Goal: Communication & Community: Answer question/provide support

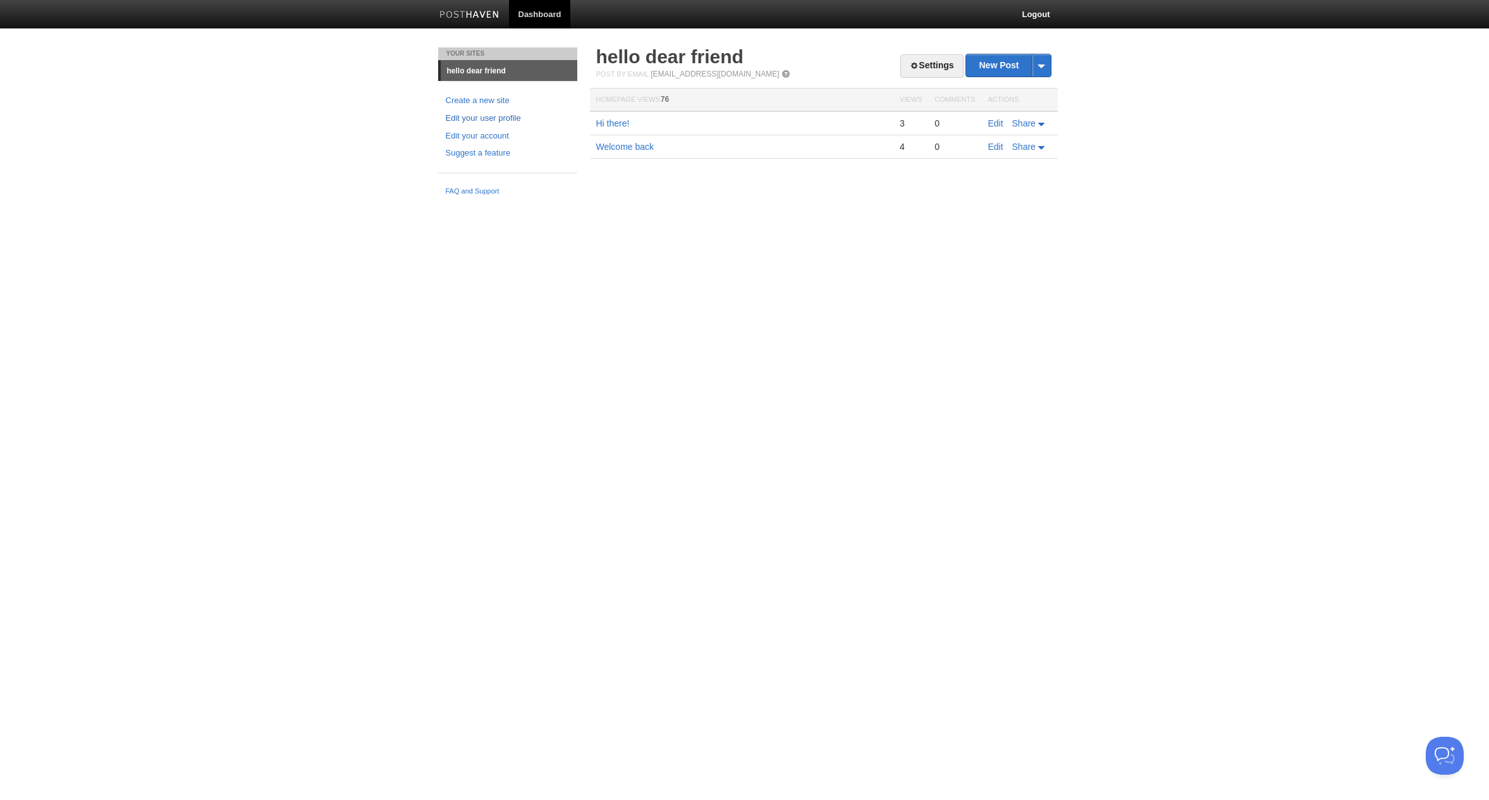
click at [509, 118] on link "Edit your user profile" at bounding box center [508, 118] width 124 height 13
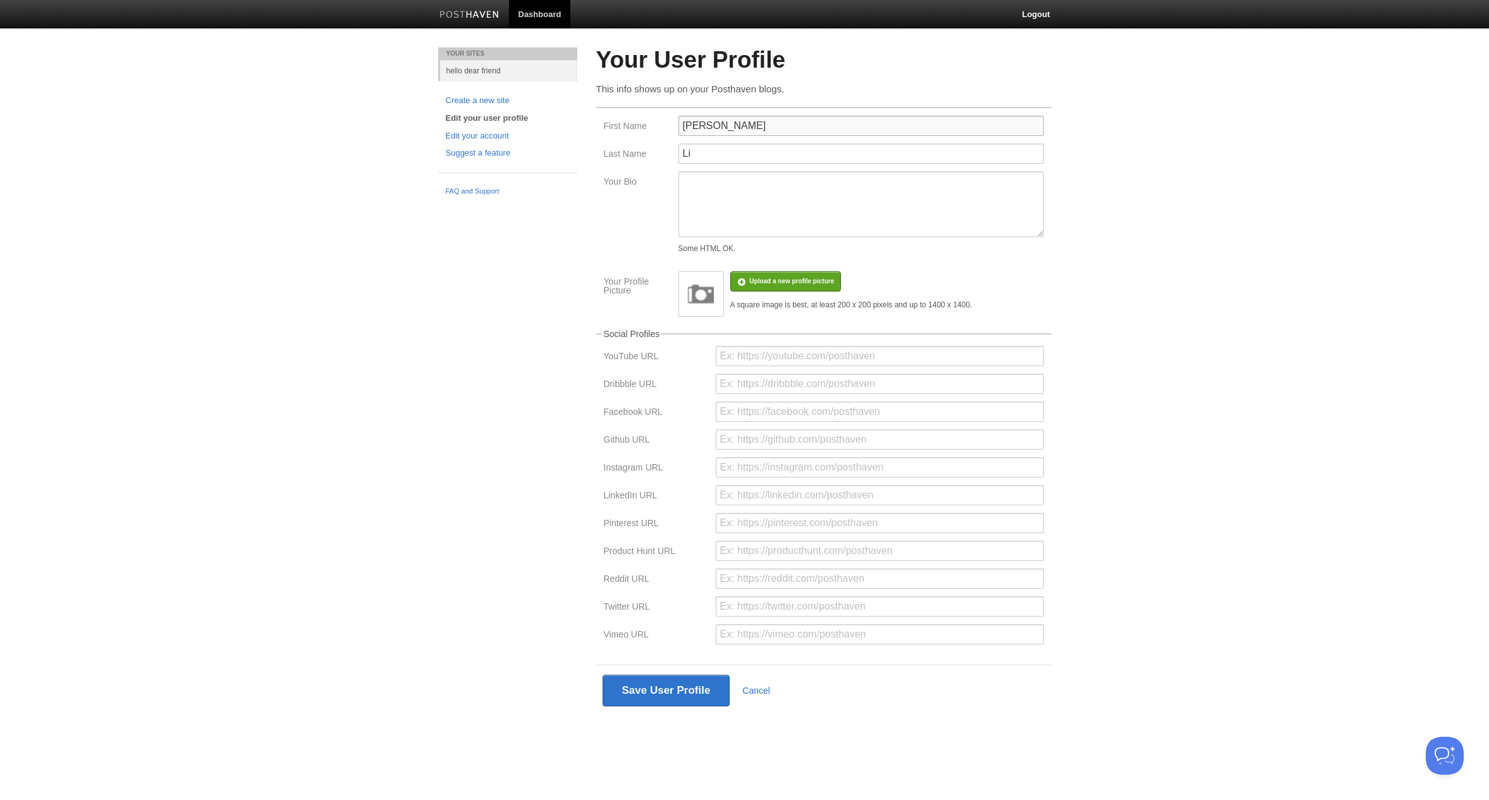
click at [804, 129] on input "Henry" at bounding box center [862, 126] width 366 height 20
type input "hello dear"
type input "friend"
click at [687, 688] on button "Save User Profile" at bounding box center [667, 691] width 128 height 32
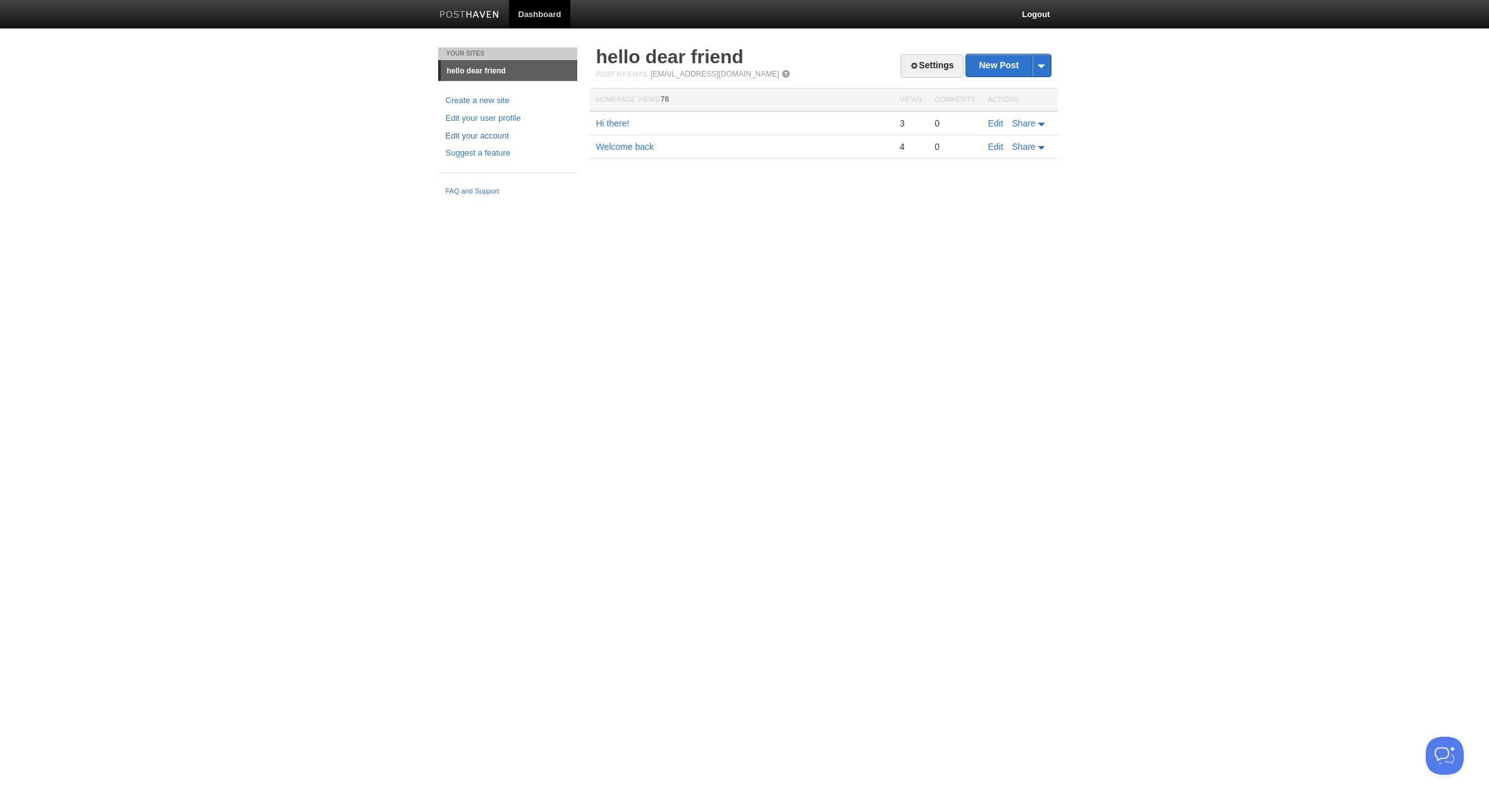
click at [494, 130] on link "Edit your account" at bounding box center [508, 136] width 124 height 13
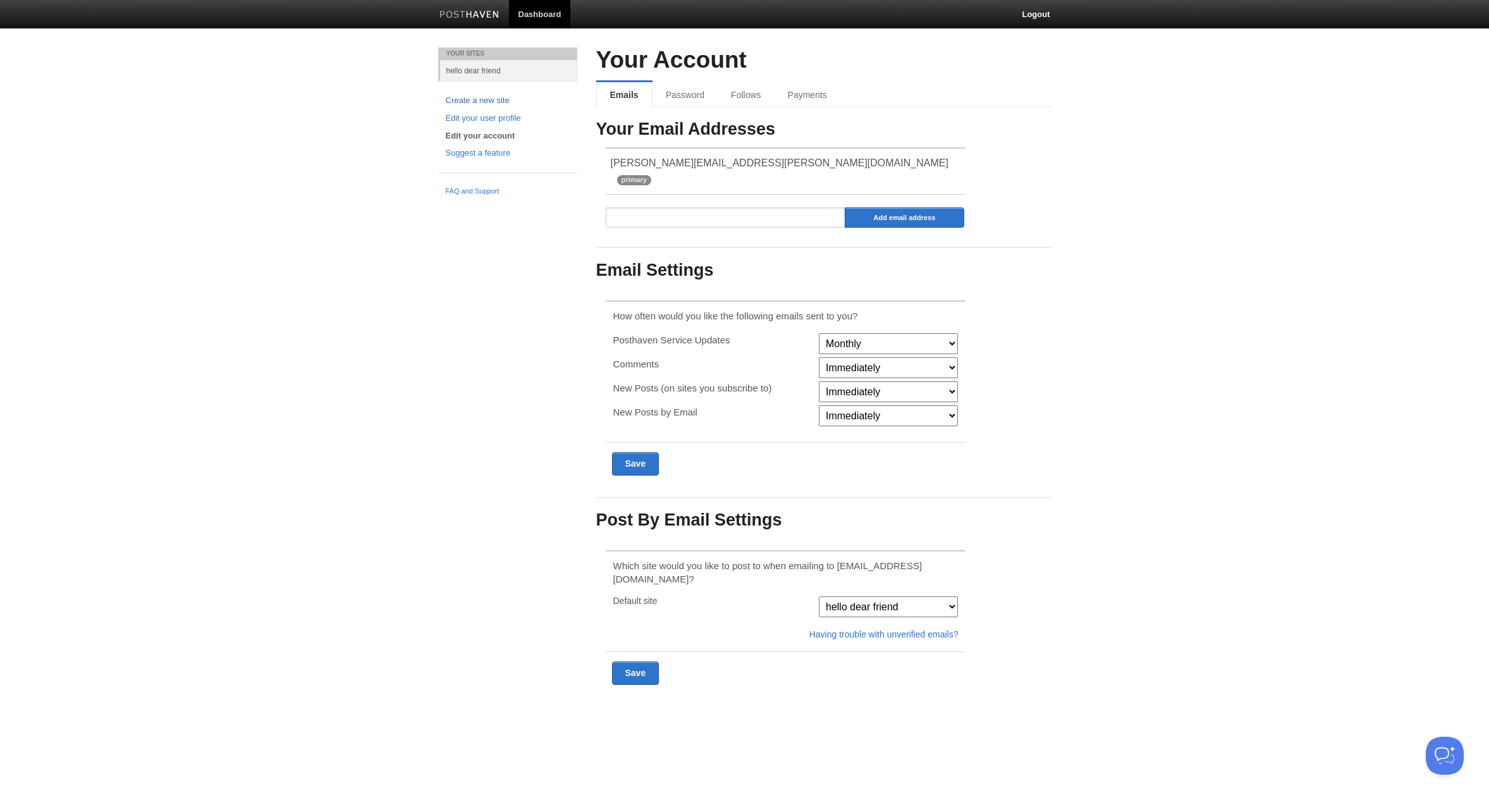
click at [483, 104] on link "Create a new site" at bounding box center [508, 100] width 124 height 13
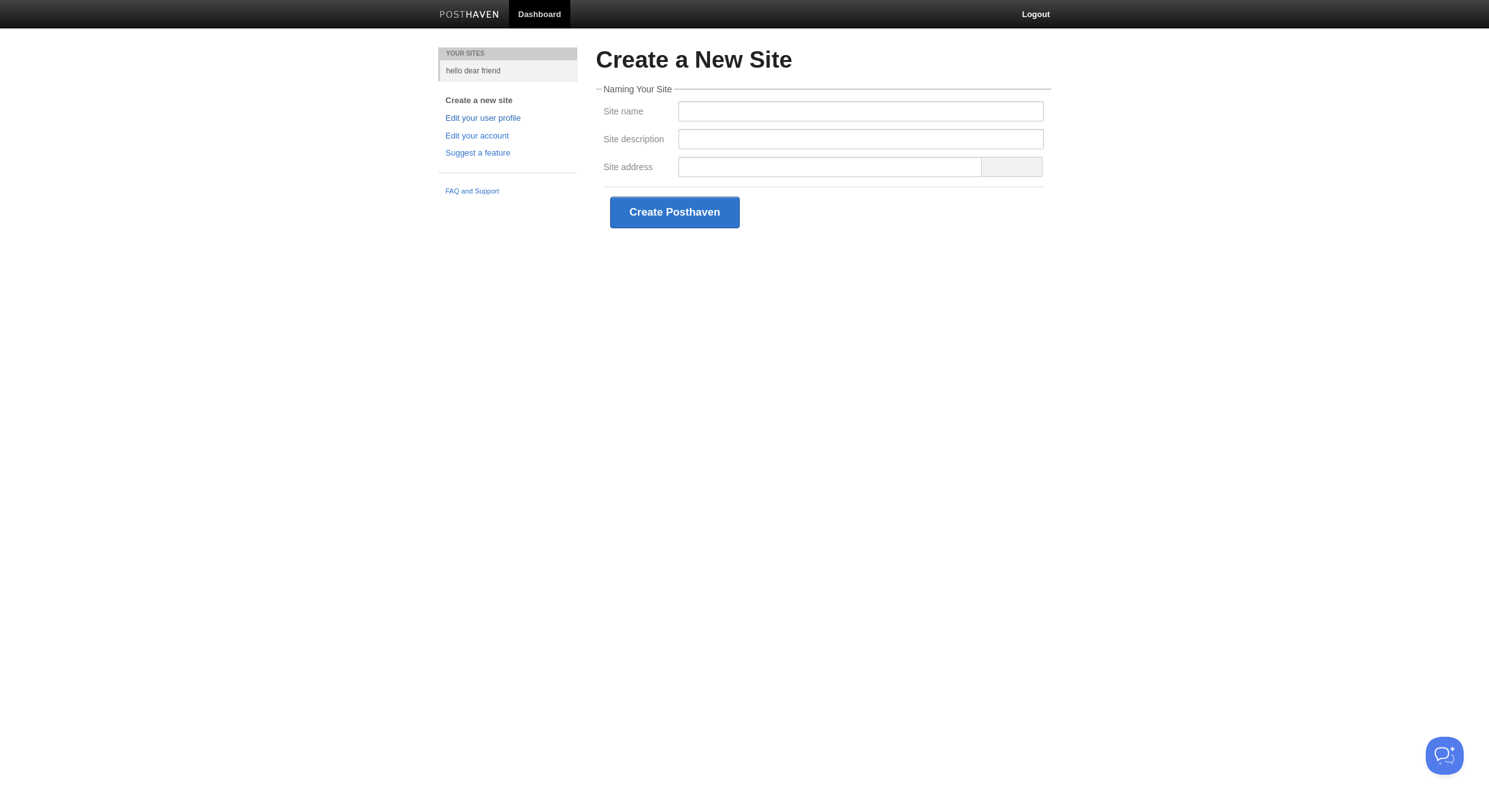
click at [495, 120] on link "Edit your user profile" at bounding box center [508, 118] width 124 height 13
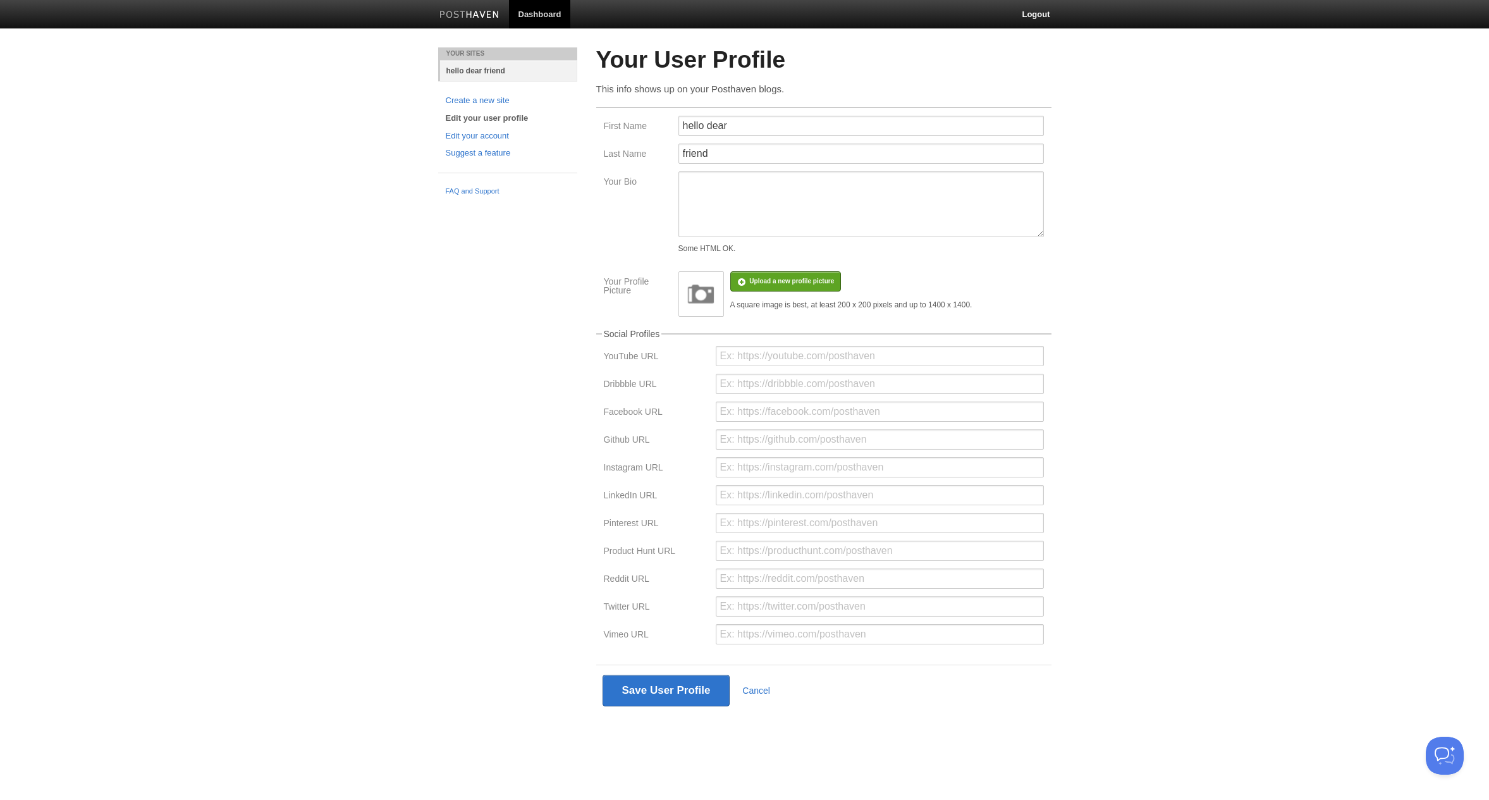
click at [481, 60] on link "hello dear friend" at bounding box center [508, 70] width 137 height 21
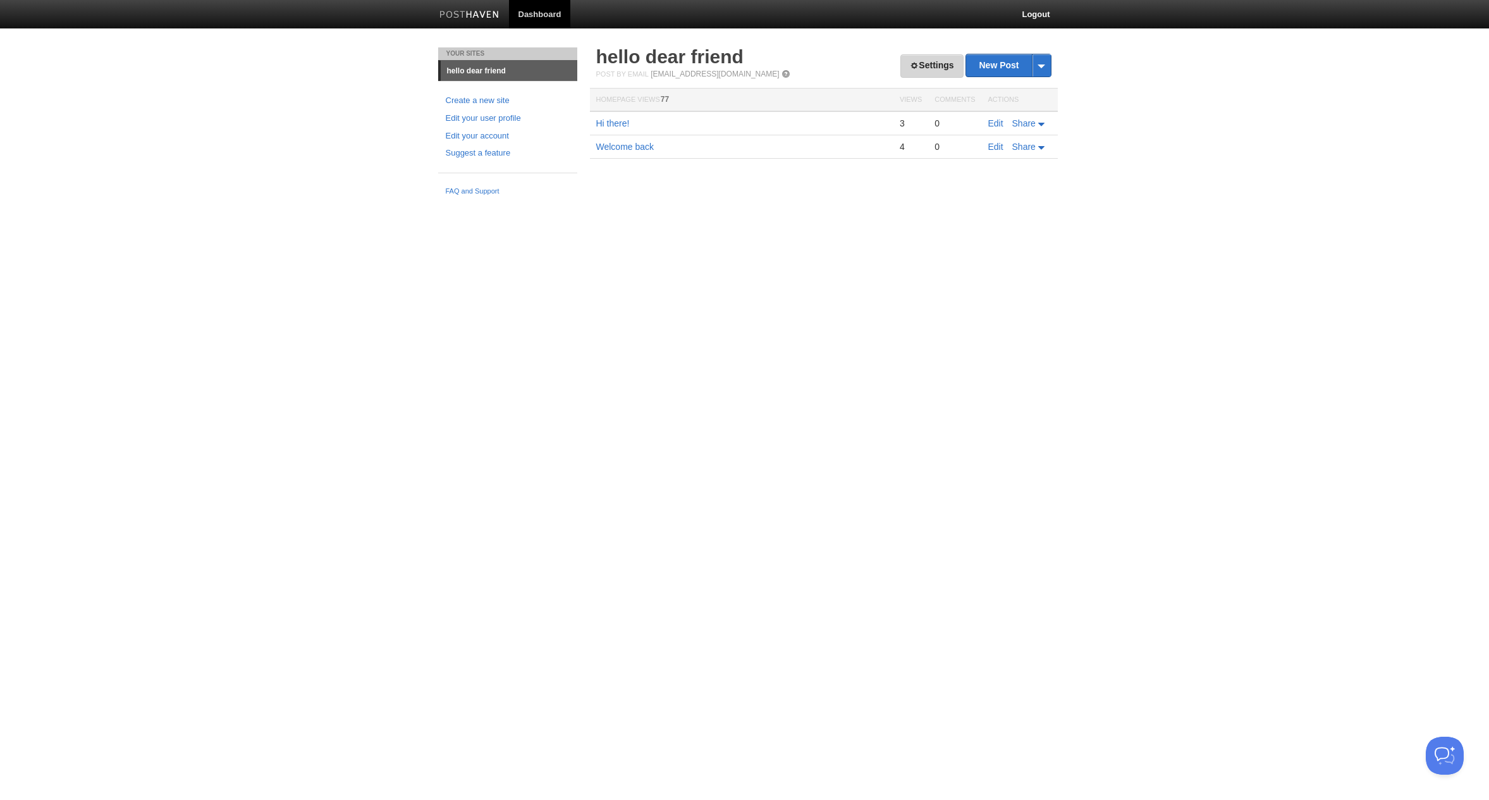
click at [947, 72] on link "Settings" at bounding box center [932, 65] width 63 height 23
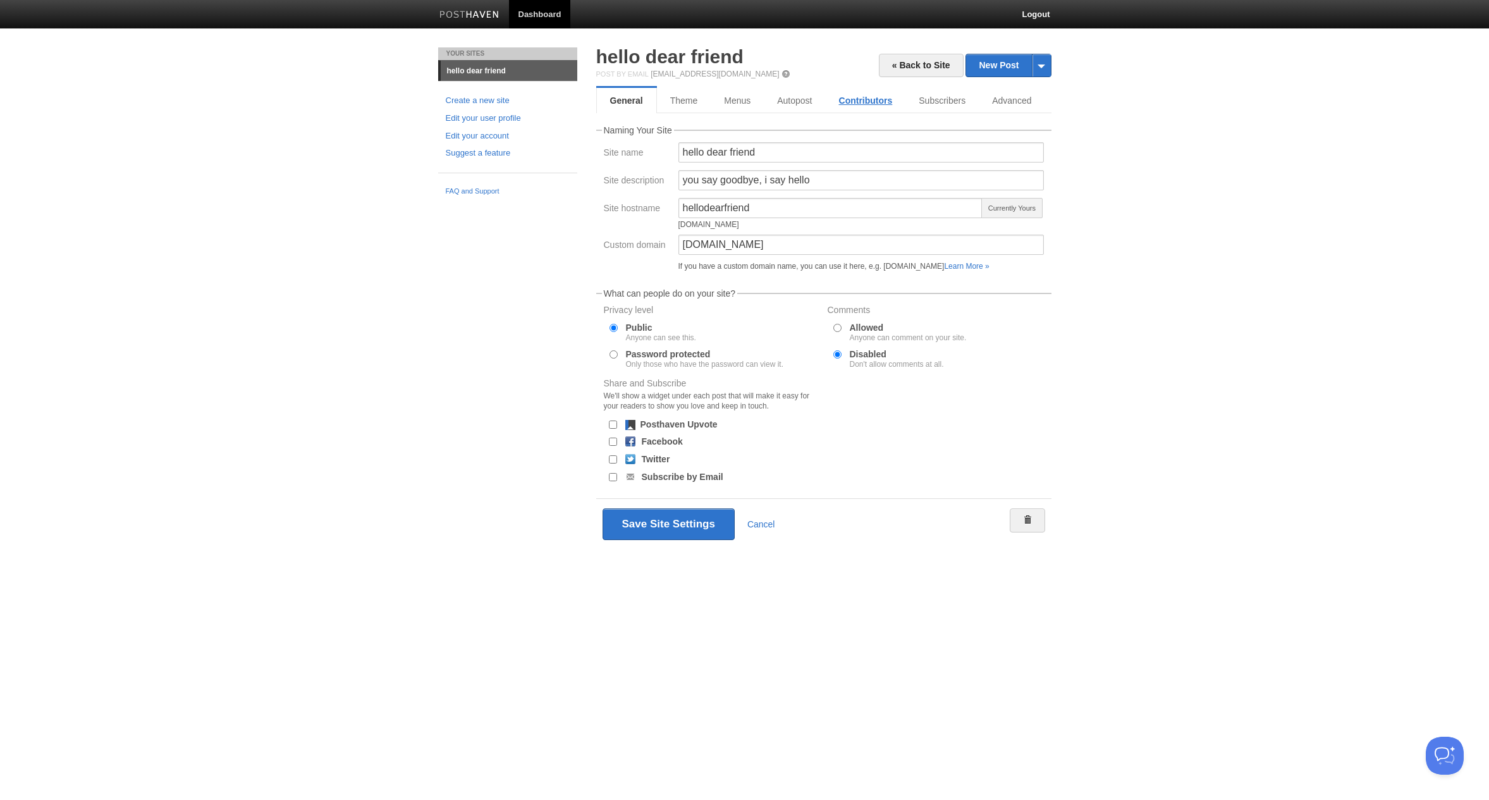
click at [880, 97] on link "Contributors" at bounding box center [866, 100] width 80 height 25
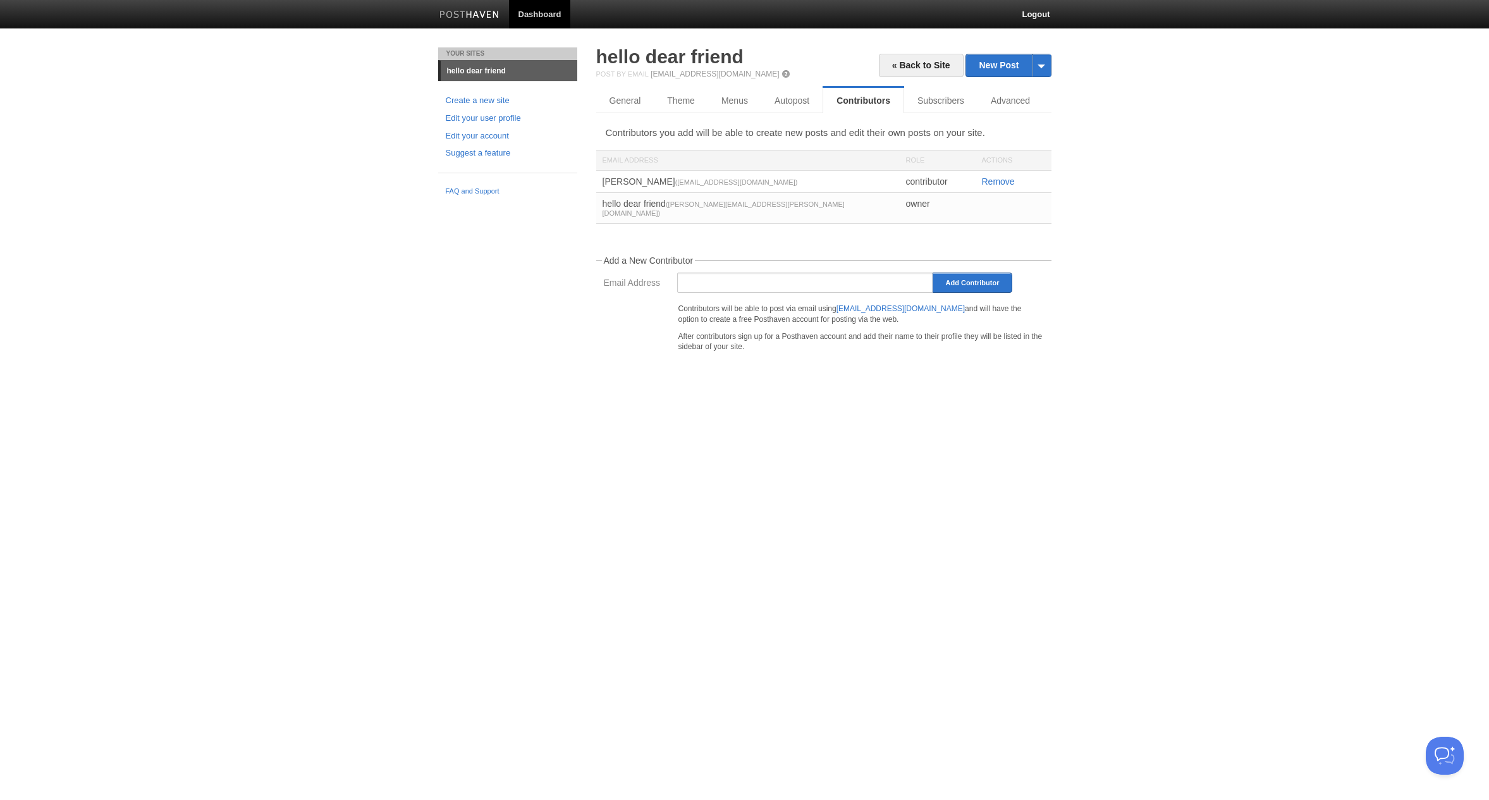
drag, startPoint x: 905, startPoint y: 337, endPoint x: 644, endPoint y: 310, distance: 262.0
click at [644, 310] on div "Contributors will be able to post via email using post@hellodearfriend.posthave…" at bounding box center [824, 329] width 448 height 58
drag, startPoint x: 733, startPoint y: 311, endPoint x: 907, endPoint y: 343, distance: 177.0
click at [906, 343] on div "Contributors will be able to post via email using post@hellodearfriend.posthave…" at bounding box center [824, 329] width 448 height 58
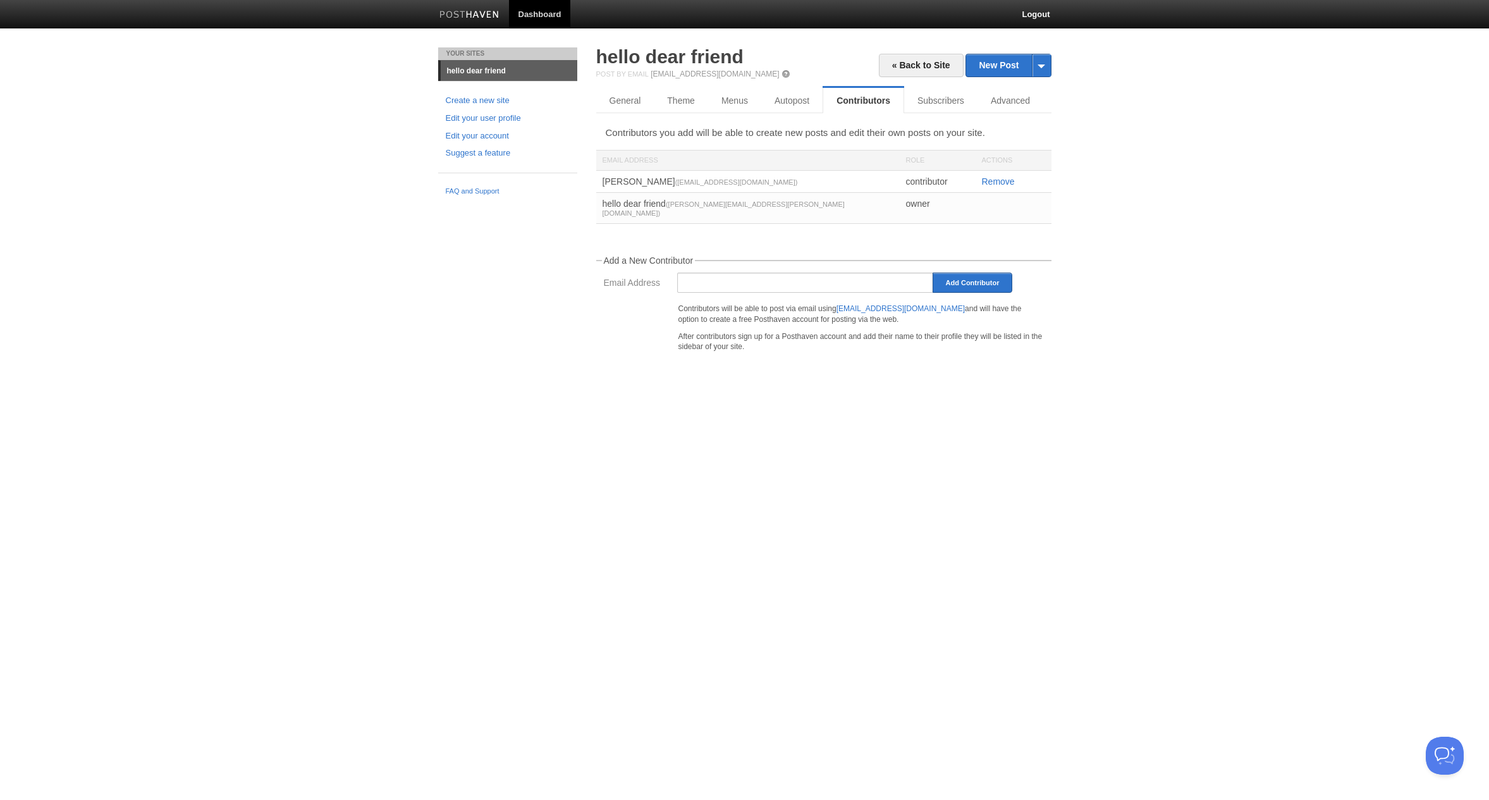
click at [907, 343] on p "After contributors sign up for a Posthaven account and add their name to their …" at bounding box center [862, 342] width 366 height 22
click at [942, 96] on link "Subscribers" at bounding box center [943, 100] width 78 height 25
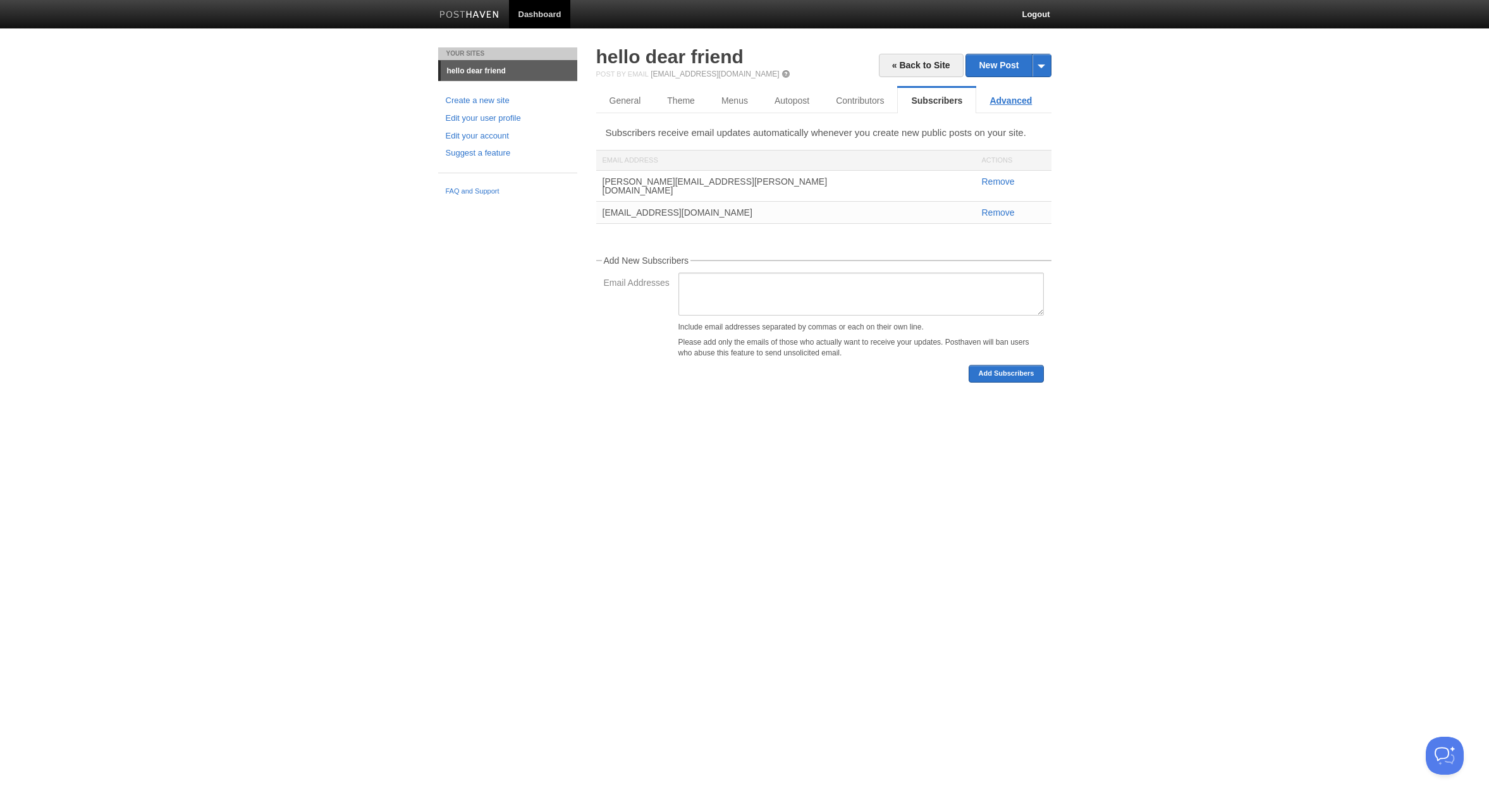
click at [1017, 99] on link "Advanced" at bounding box center [1011, 100] width 69 height 25
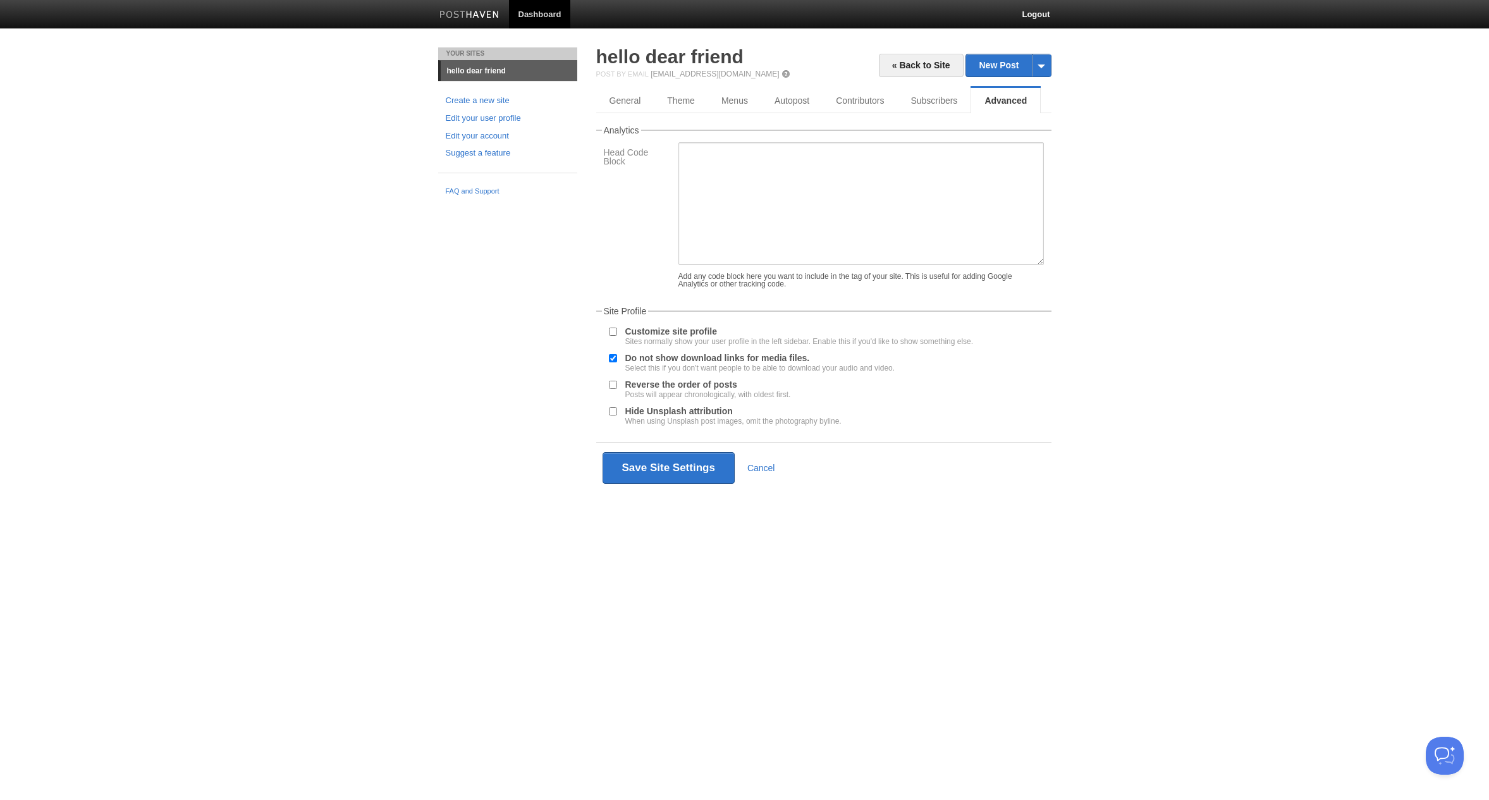
click at [610, 336] on input "Customize site profile Sites normally show your user profile in the left sideba…" at bounding box center [613, 332] width 8 height 8
checkbox input "true"
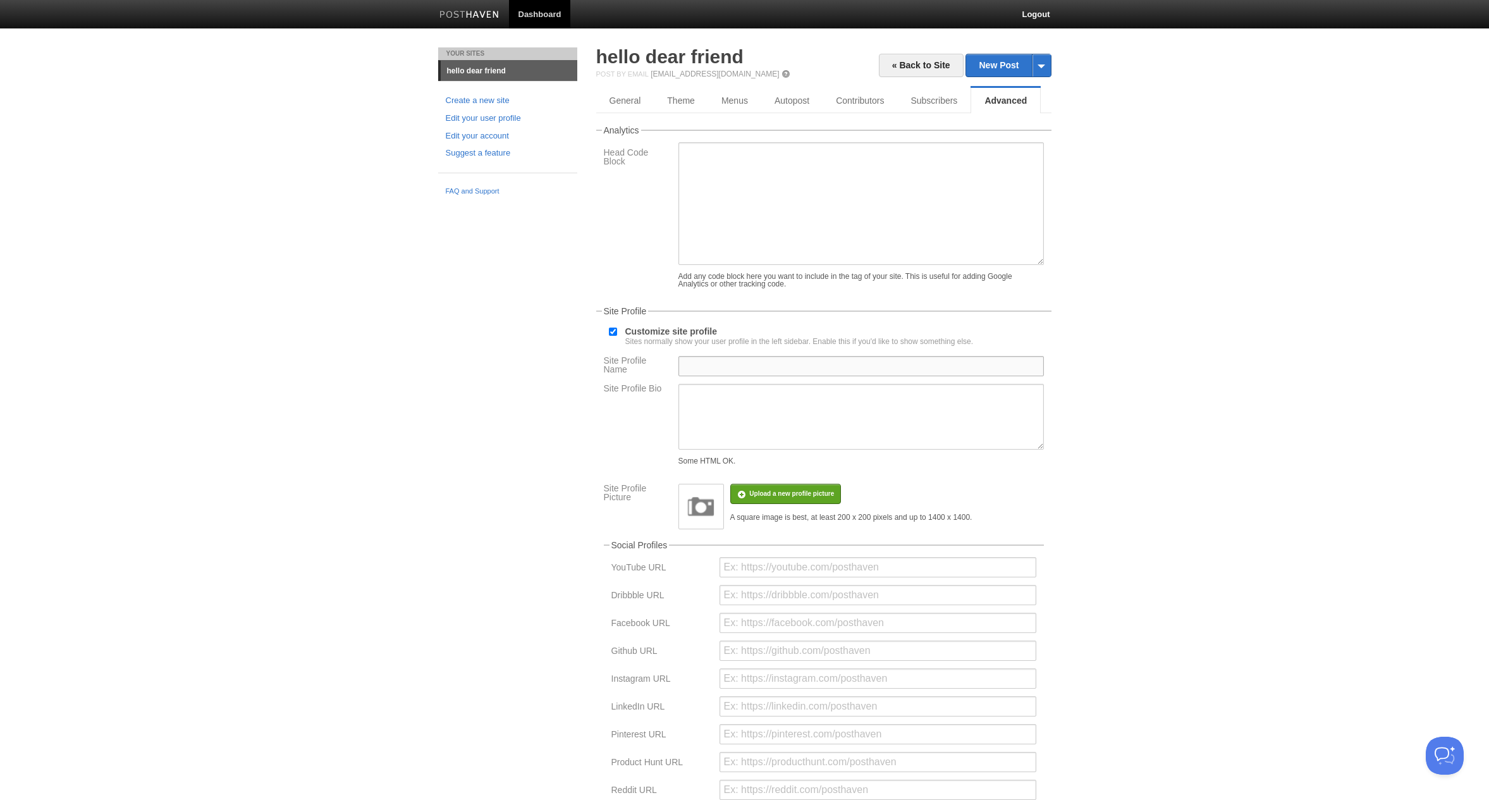
click at [775, 372] on input "Site Profile Name" at bounding box center [862, 366] width 366 height 20
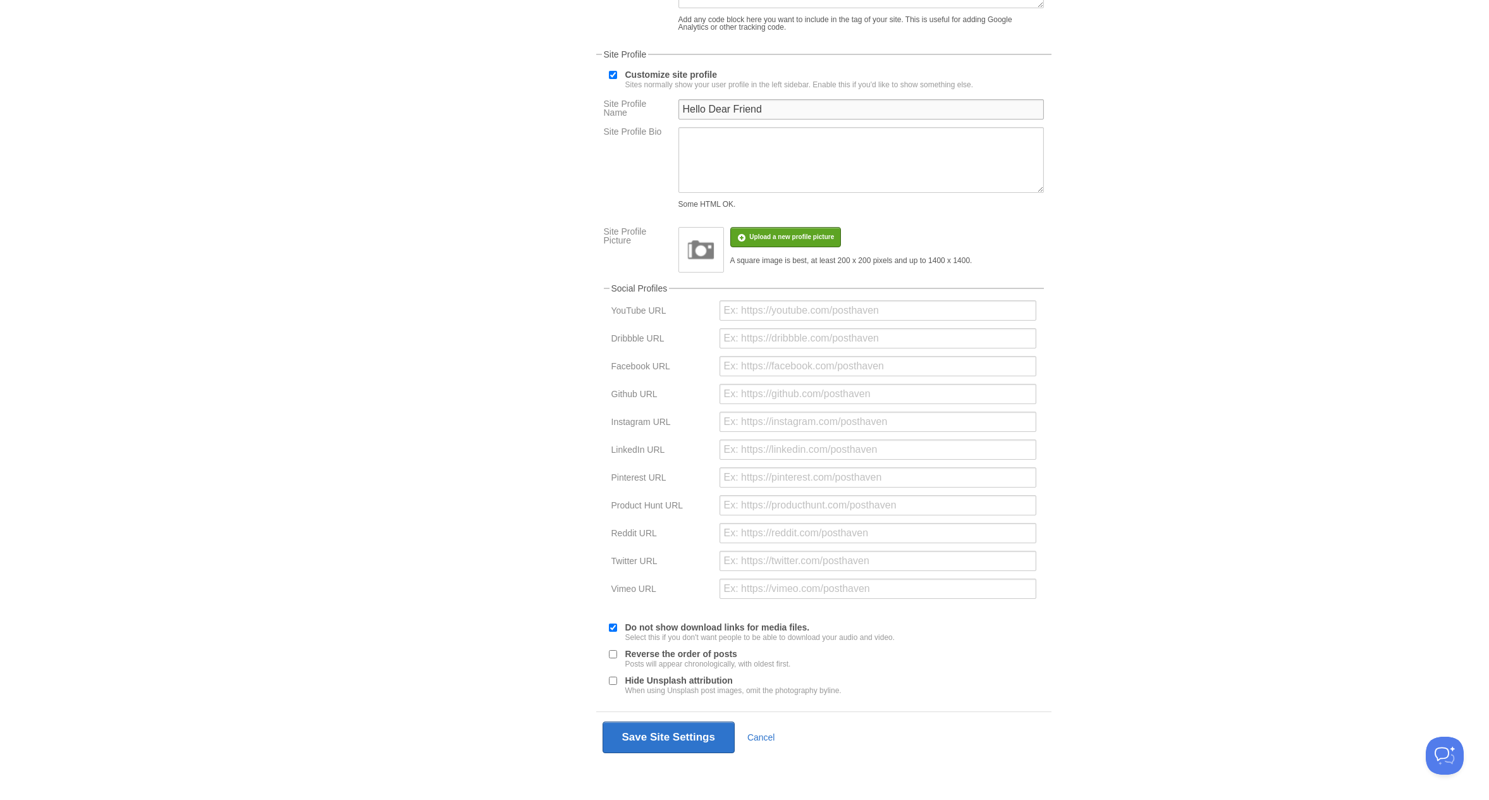
scroll to position [271, 0]
type input "Hello Dear Friend"
click at [631, 739] on button "Save Site Settings" at bounding box center [669, 738] width 132 height 32
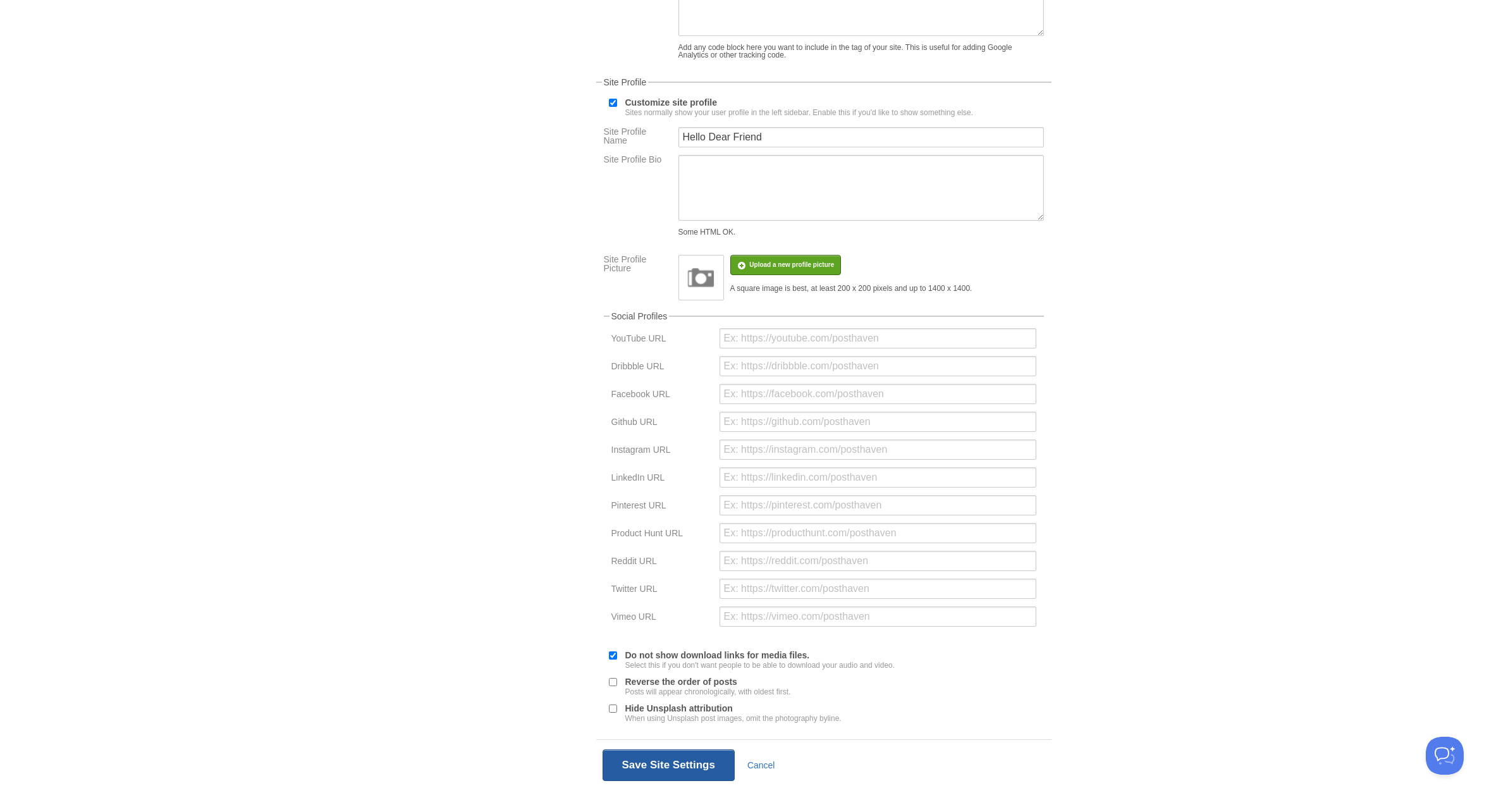
scroll to position [297, 0]
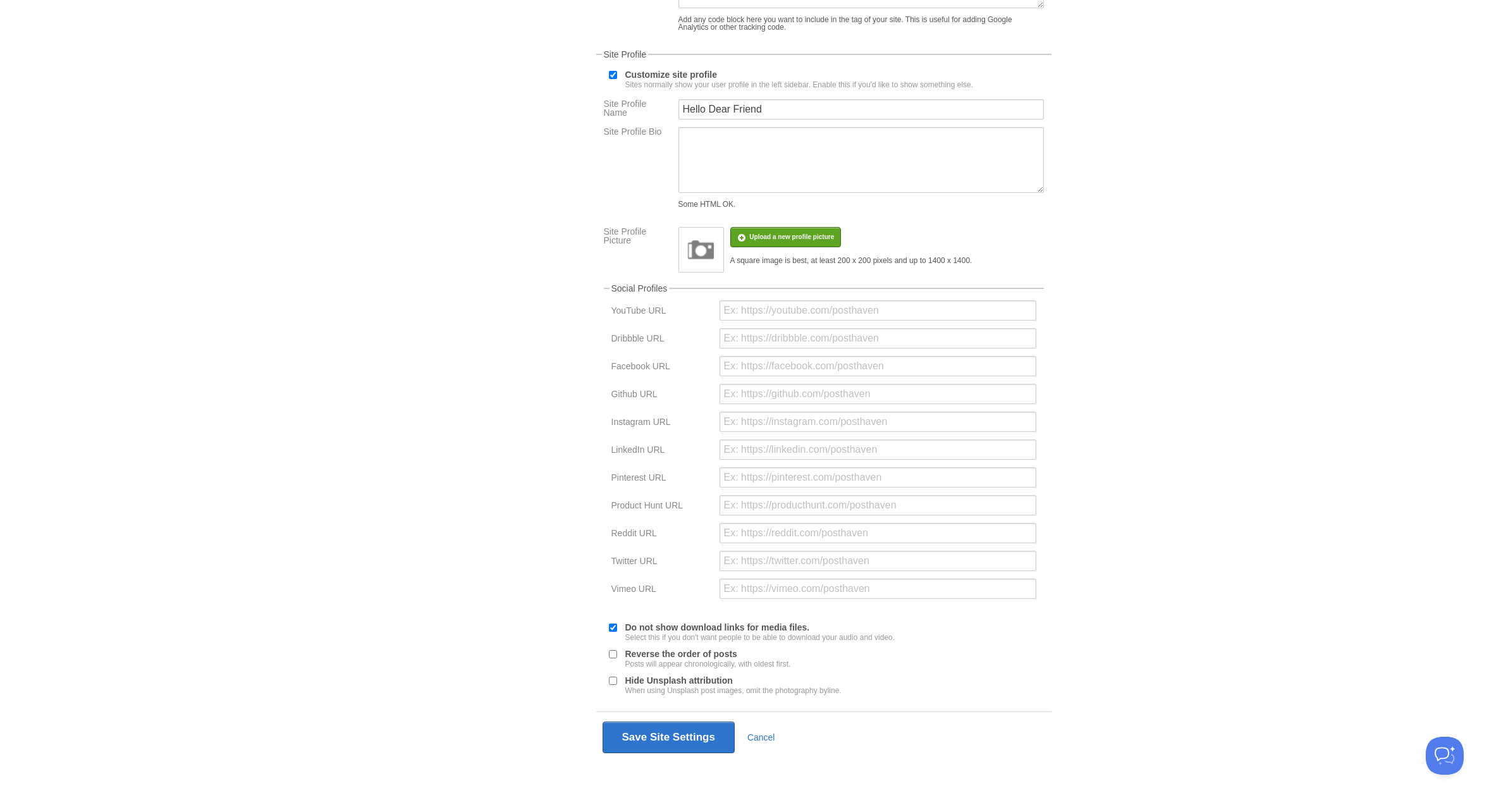
click at [612, 687] on div "Hide Unsplash attribution When using Unsplash post images, omit the photography…" at bounding box center [824, 686] width 443 height 22
click at [612, 684] on input "Hide Unsplash attribution When using Unsplash post images, omit the photography…" at bounding box center [613, 681] width 8 height 8
checkbox input "true"
click at [653, 744] on button "Save Site Settings" at bounding box center [669, 738] width 132 height 32
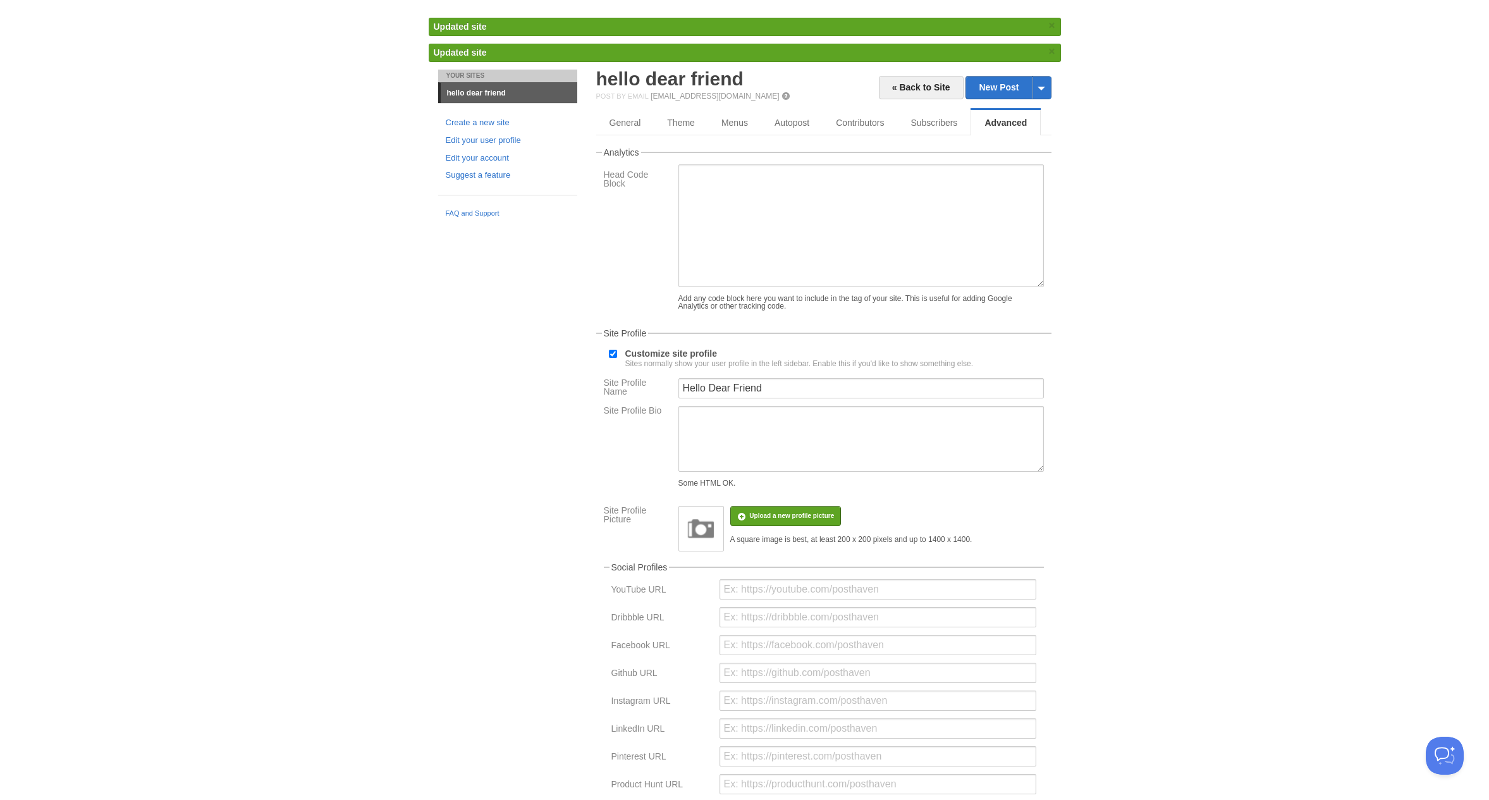
scroll to position [0, 0]
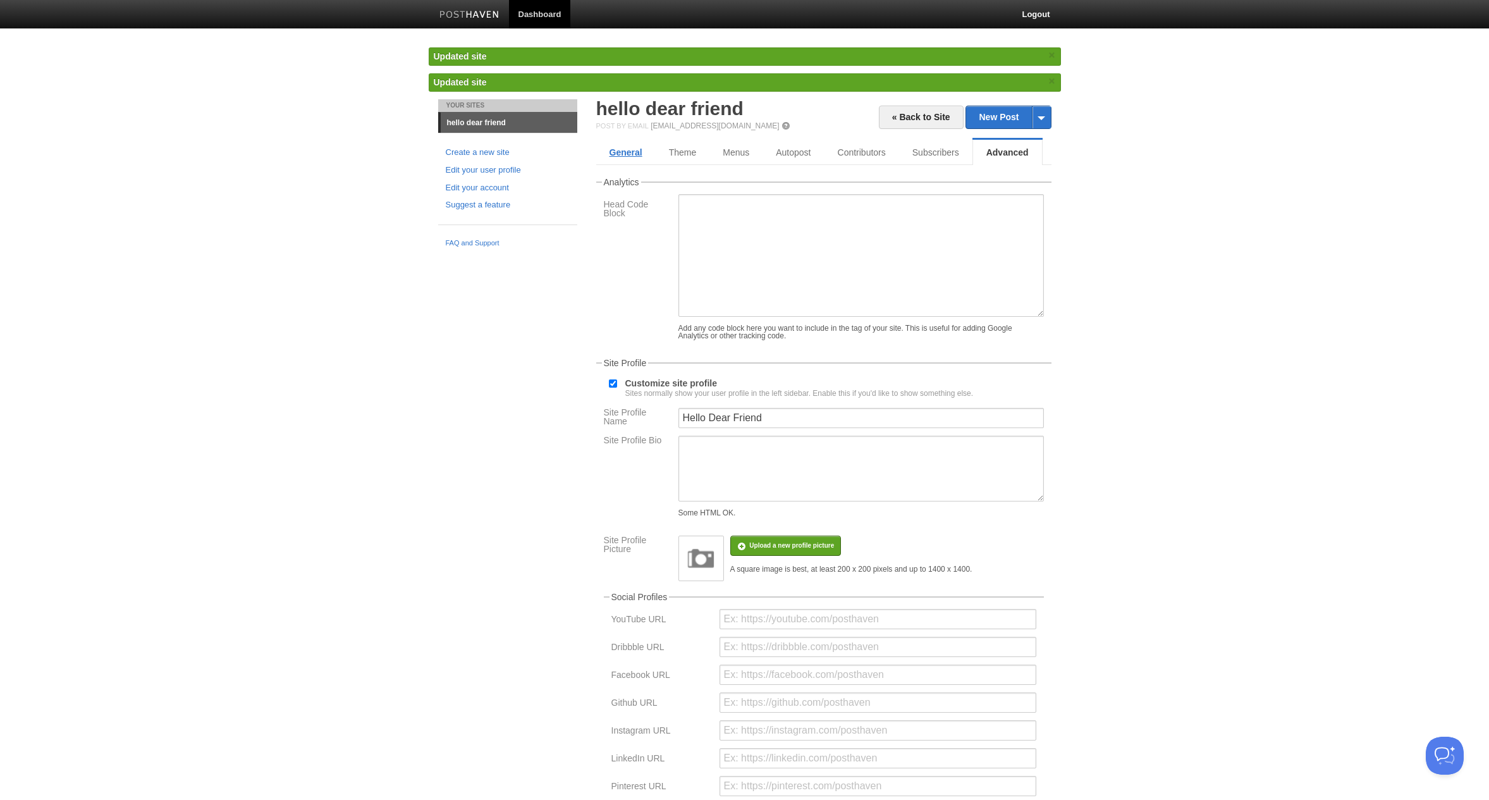
click at [637, 147] on link "General" at bounding box center [625, 152] width 59 height 25
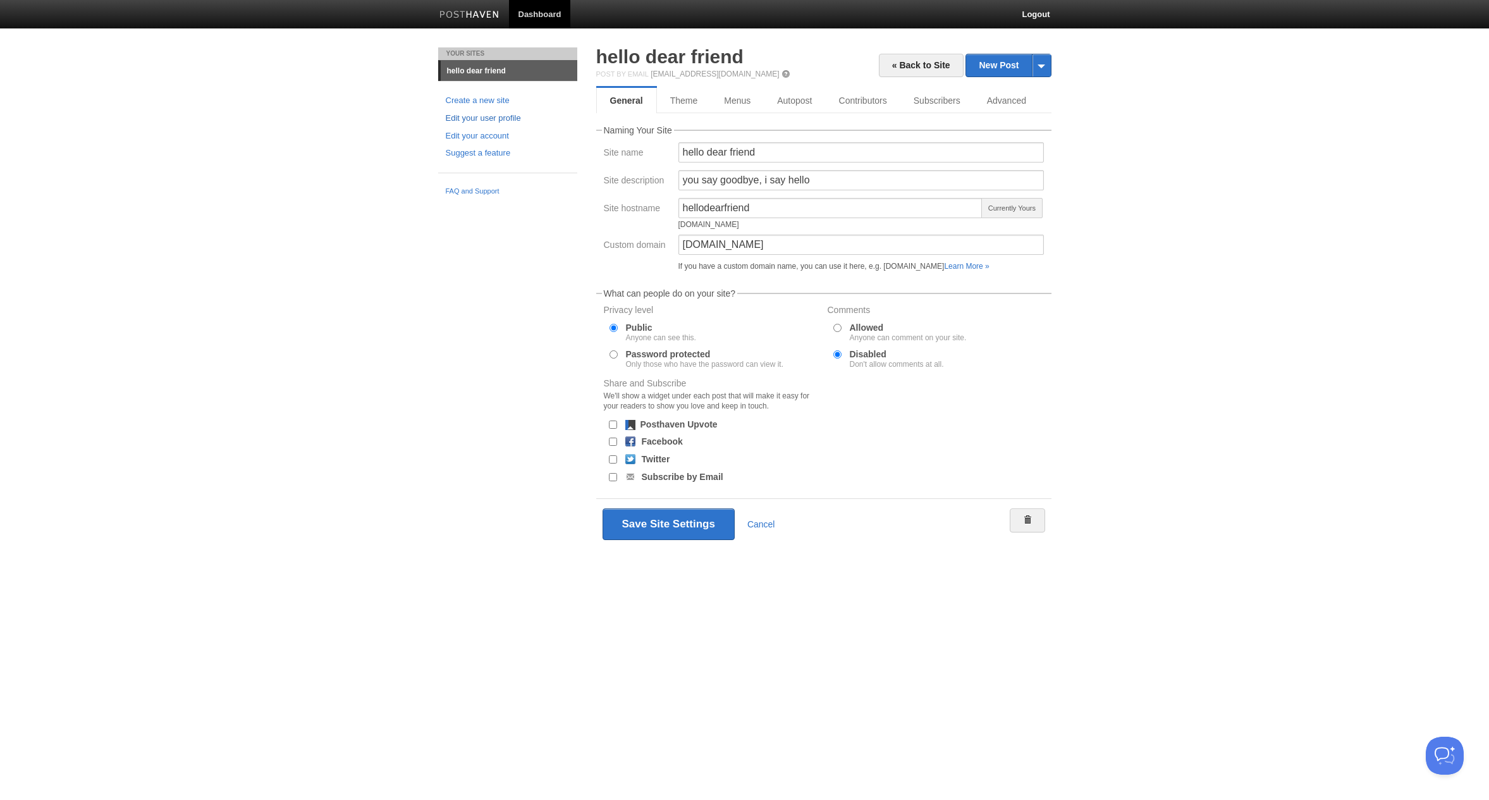
click at [483, 123] on link "Edit your user profile" at bounding box center [508, 118] width 124 height 13
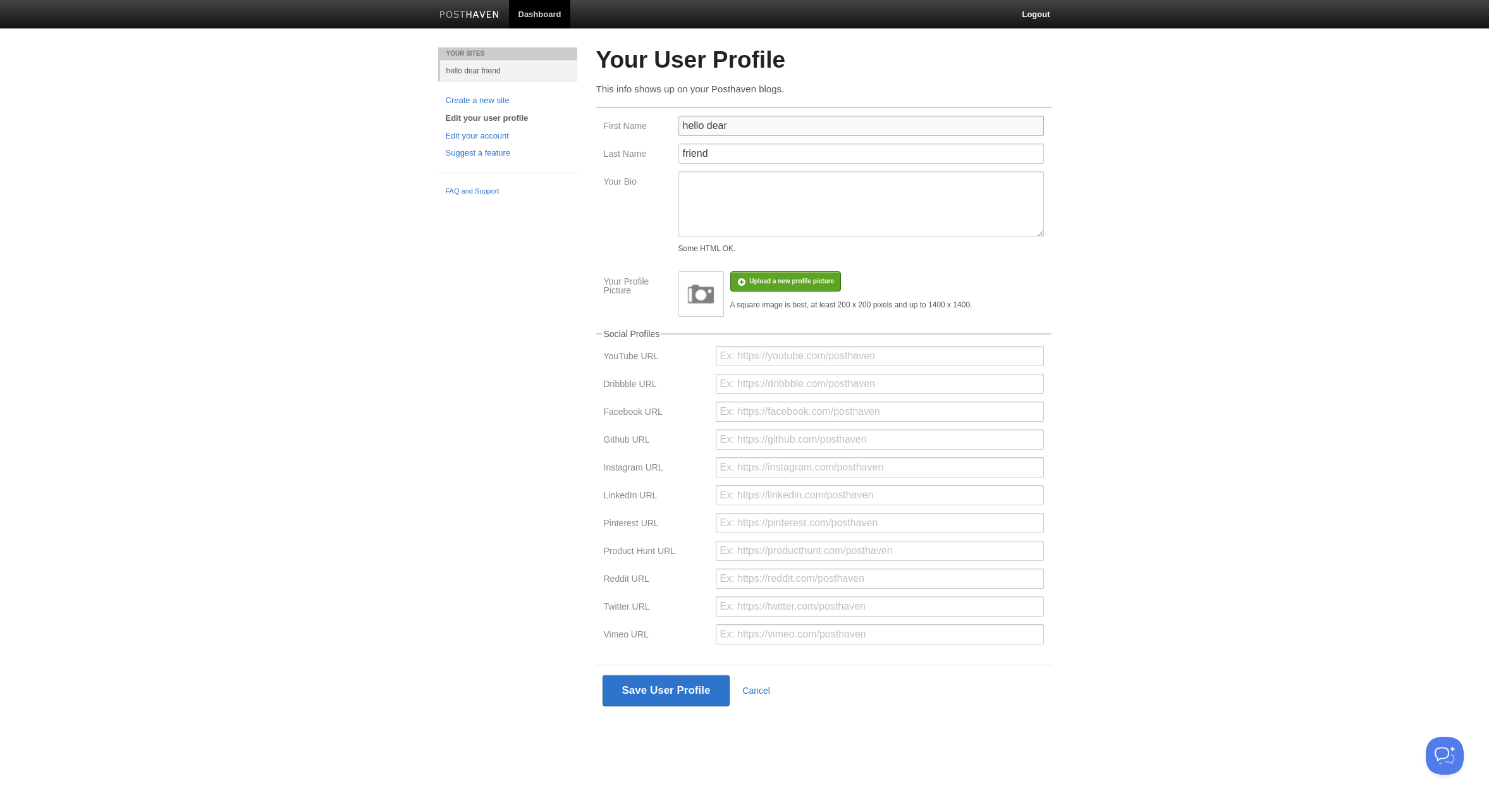
click at [754, 128] on input "hello dear" at bounding box center [862, 126] width 366 height 20
type input "Henry"
type input "Li"
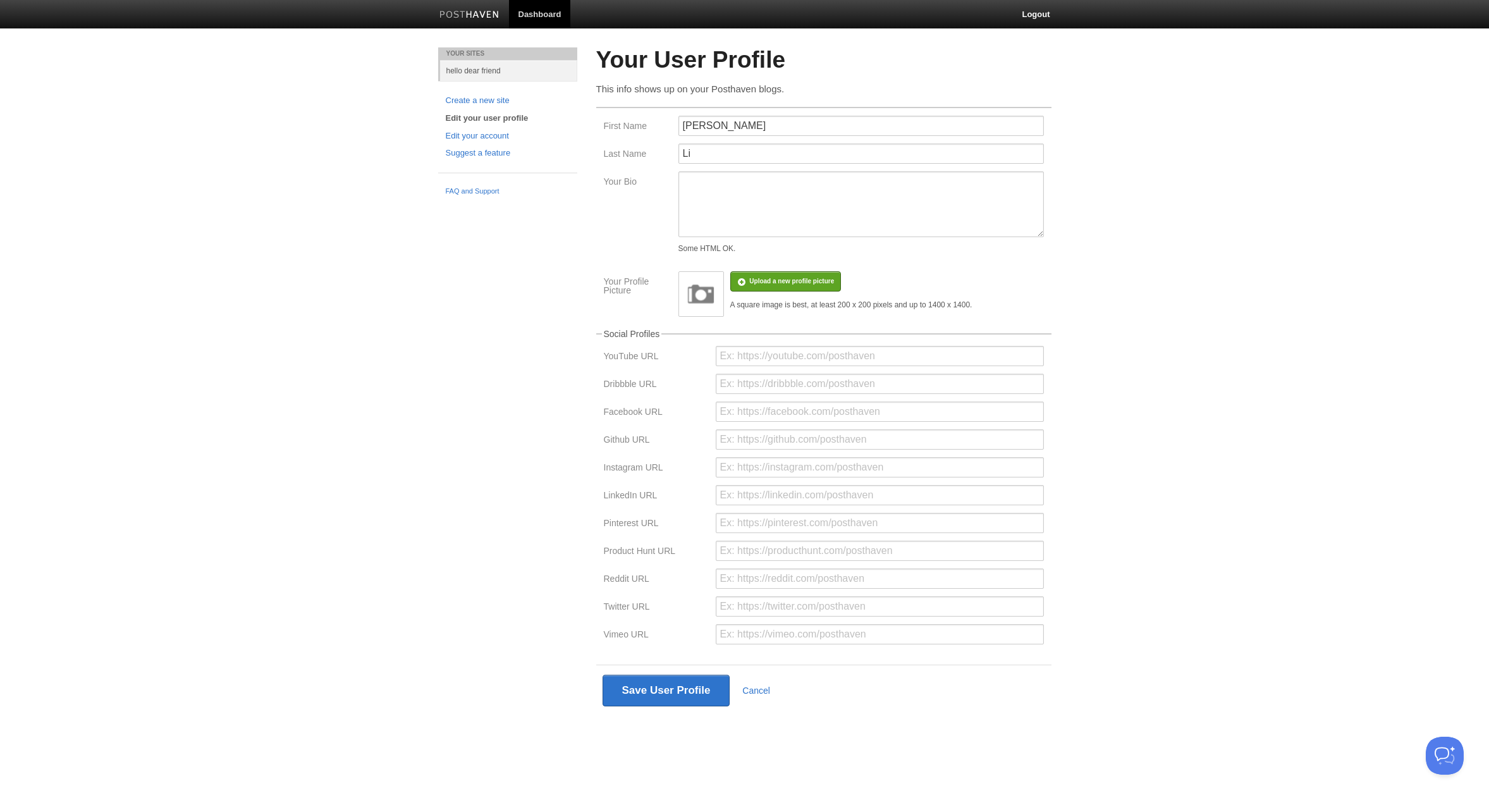
click at [484, 361] on div "Your Sites hello dear friend Create a new site Edit your user profile Edit your…" at bounding box center [745, 400] width 632 height 706
click at [694, 689] on button "Save User Profile" at bounding box center [667, 691] width 128 height 32
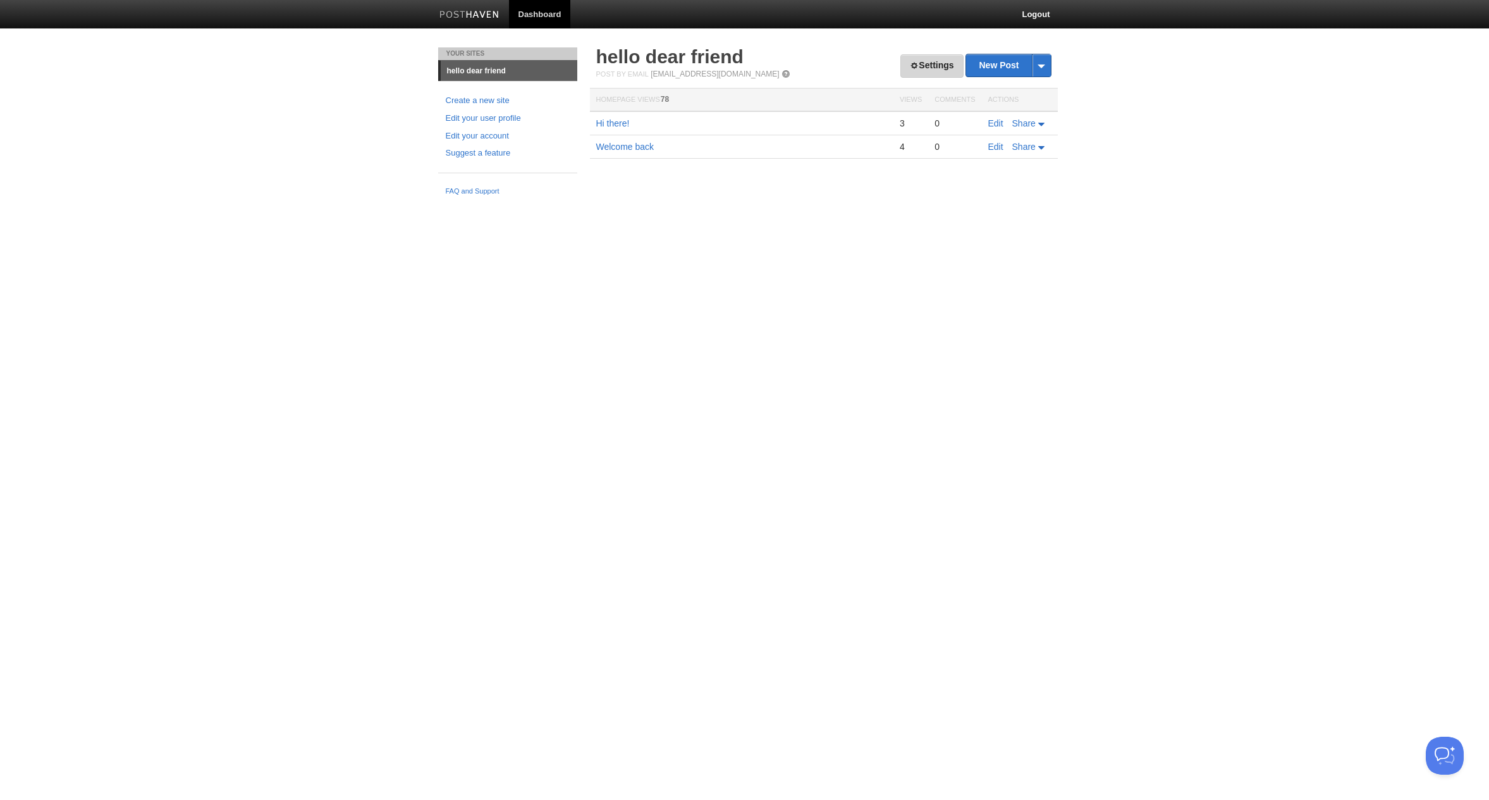
click at [944, 56] on link "Settings" at bounding box center [932, 65] width 63 height 23
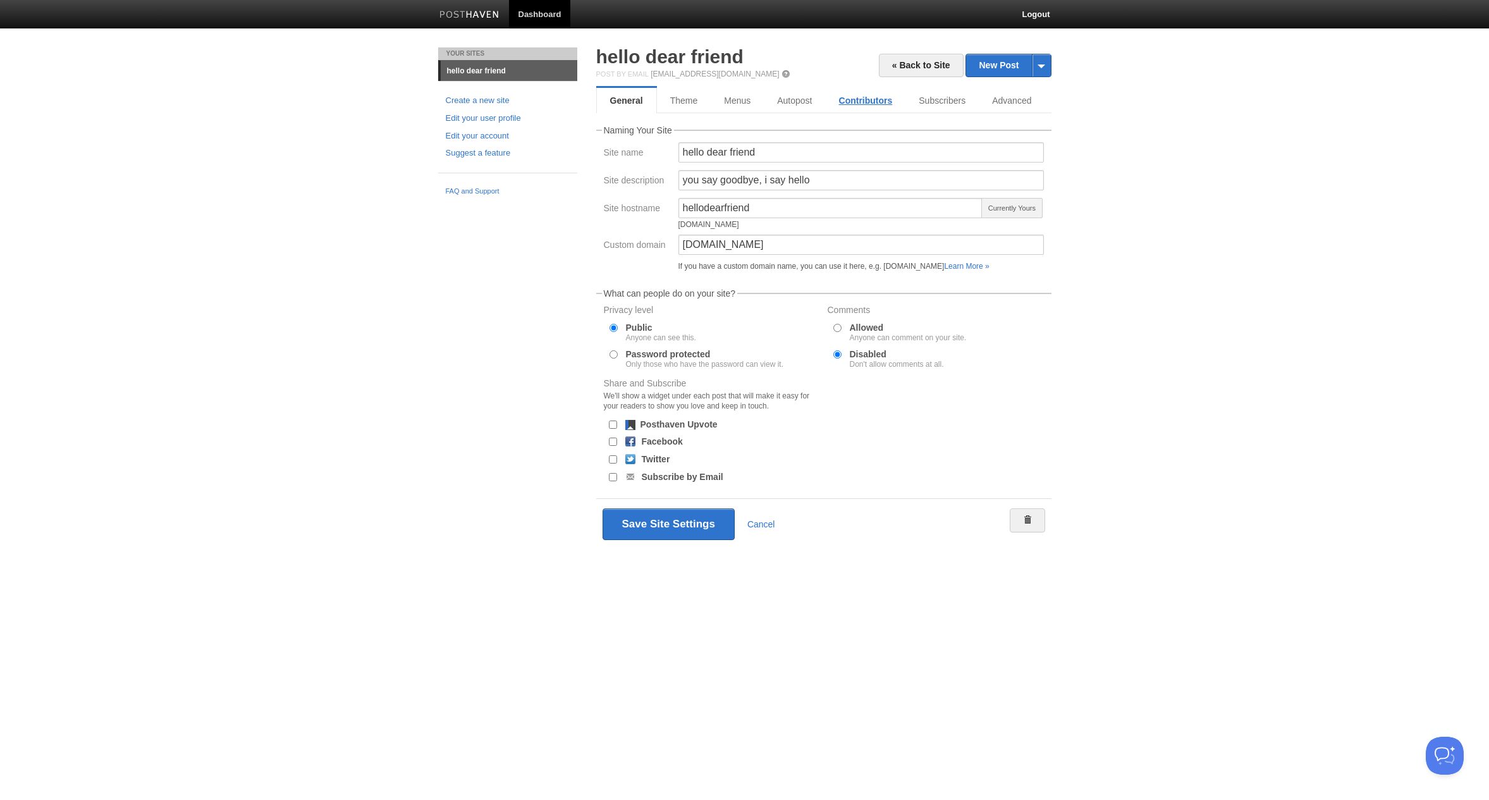
click at [889, 106] on link "Contributors" at bounding box center [866, 100] width 80 height 25
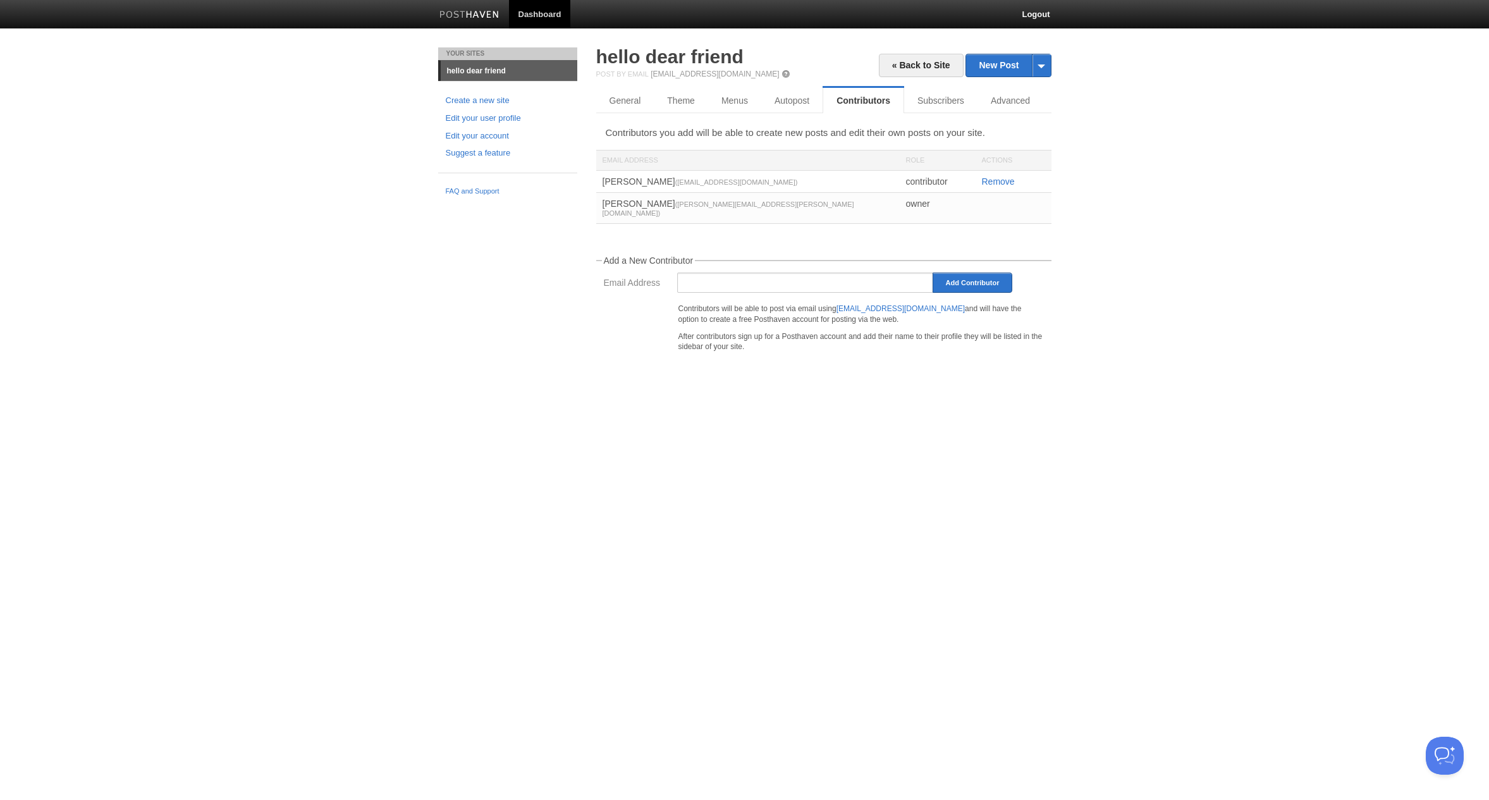
click at [787, 73] on span at bounding box center [786, 74] width 9 height 9
click at [623, 102] on link "General" at bounding box center [625, 100] width 59 height 25
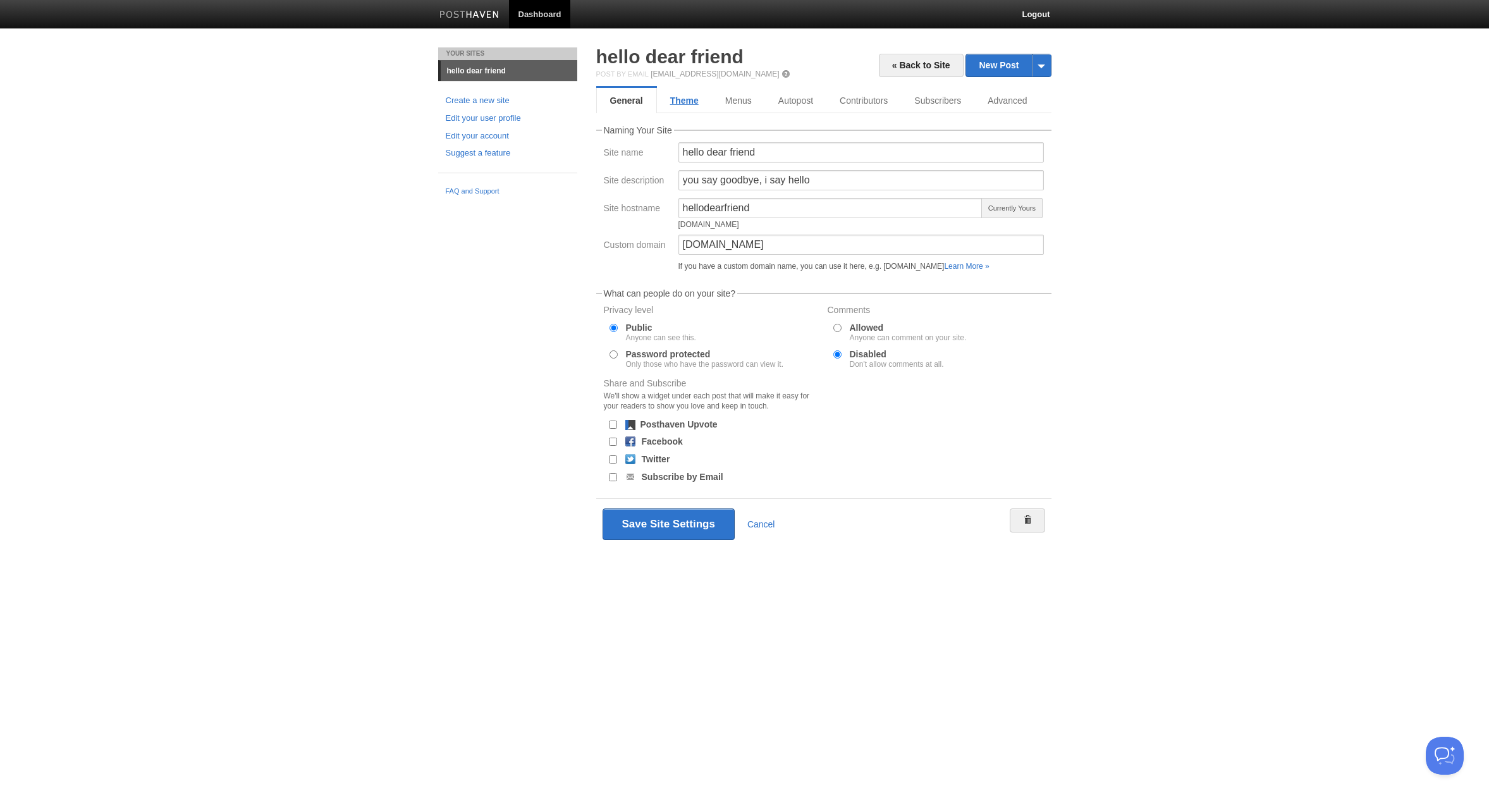
click at [701, 105] on link "Theme" at bounding box center [684, 100] width 55 height 25
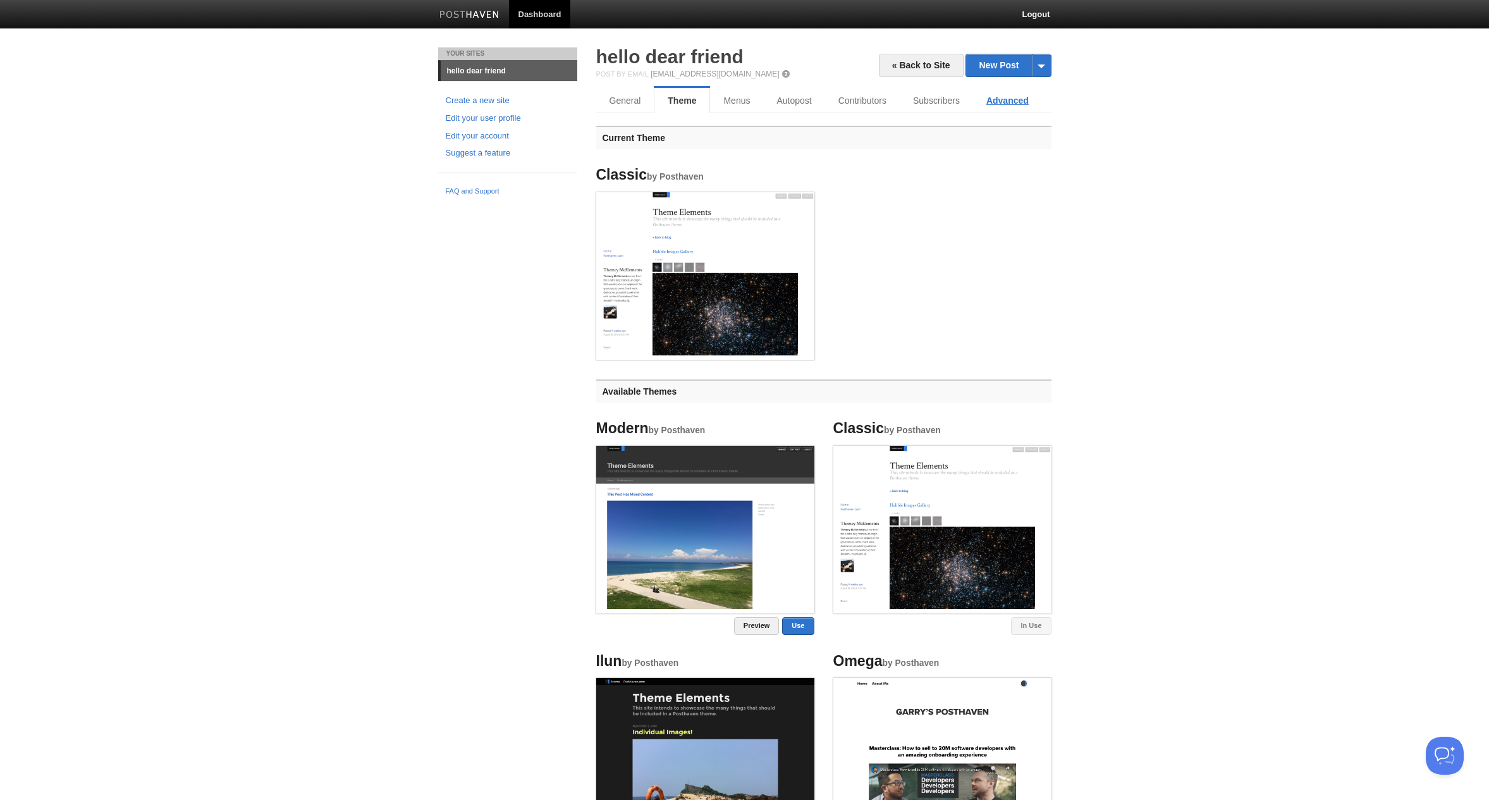
click at [1014, 101] on link "Advanced" at bounding box center [1007, 100] width 69 height 25
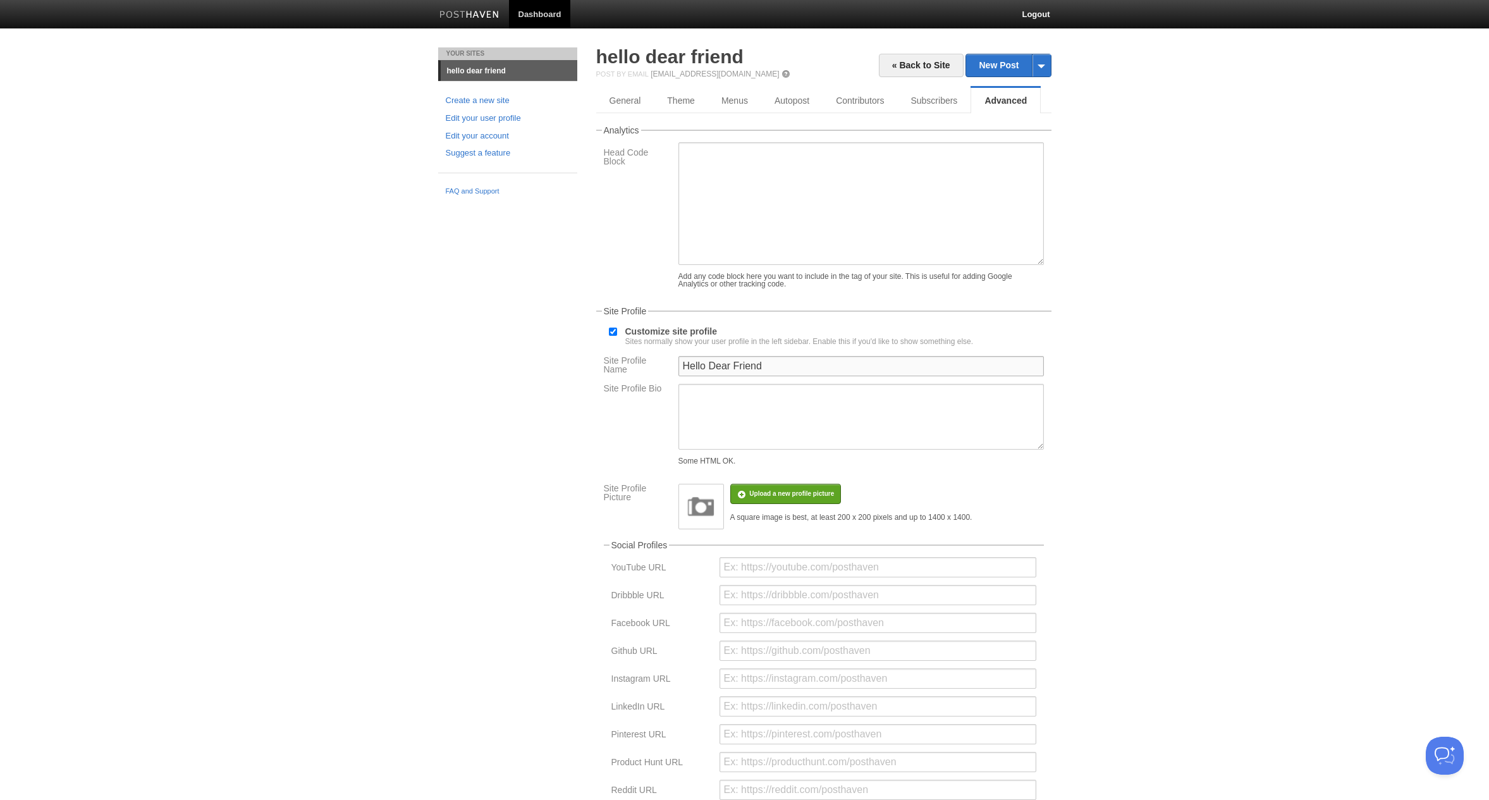
drag, startPoint x: 787, startPoint y: 369, endPoint x: 595, endPoint y: 363, distance: 192.4
click at [602, 363] on fieldset "Site Profile Customize site profile Sites normally show your user profile in th…" at bounding box center [823, 631] width 455 height 649
click at [795, 406] on textarea "Site Profile Bio" at bounding box center [862, 417] width 366 height 66
click at [794, 376] on input "Site Profile Name" at bounding box center [862, 366] width 366 height 20
click at [664, 371] on label "Site Profile Name" at bounding box center [637, 366] width 67 height 21
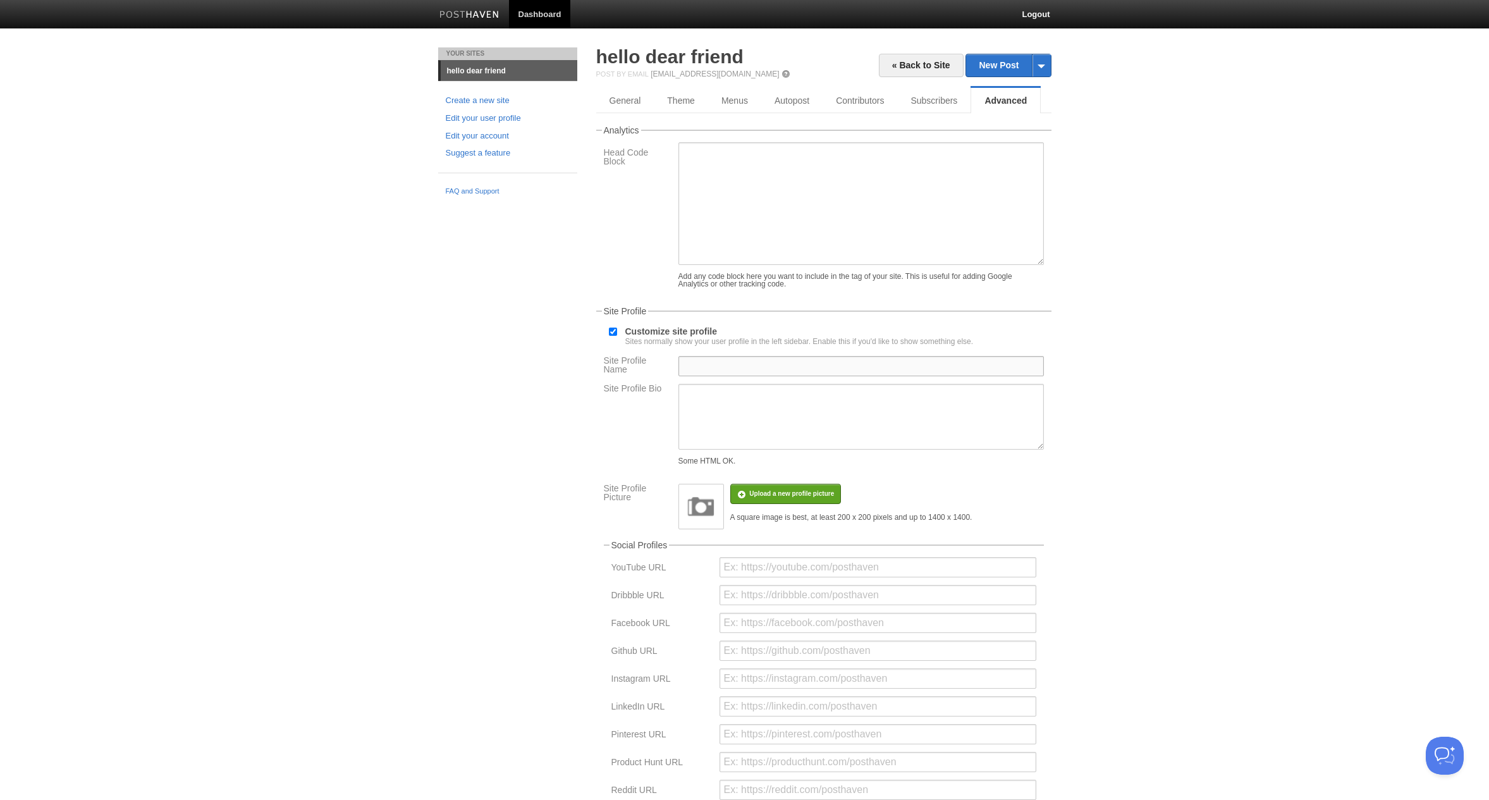
click at [679, 371] on input "Site Profile Name" at bounding box center [862, 366] width 366 height 20
click at [744, 376] on input "Site Profile Name" at bounding box center [862, 366] width 366 height 20
click at [636, 102] on link "General" at bounding box center [625, 100] width 59 height 25
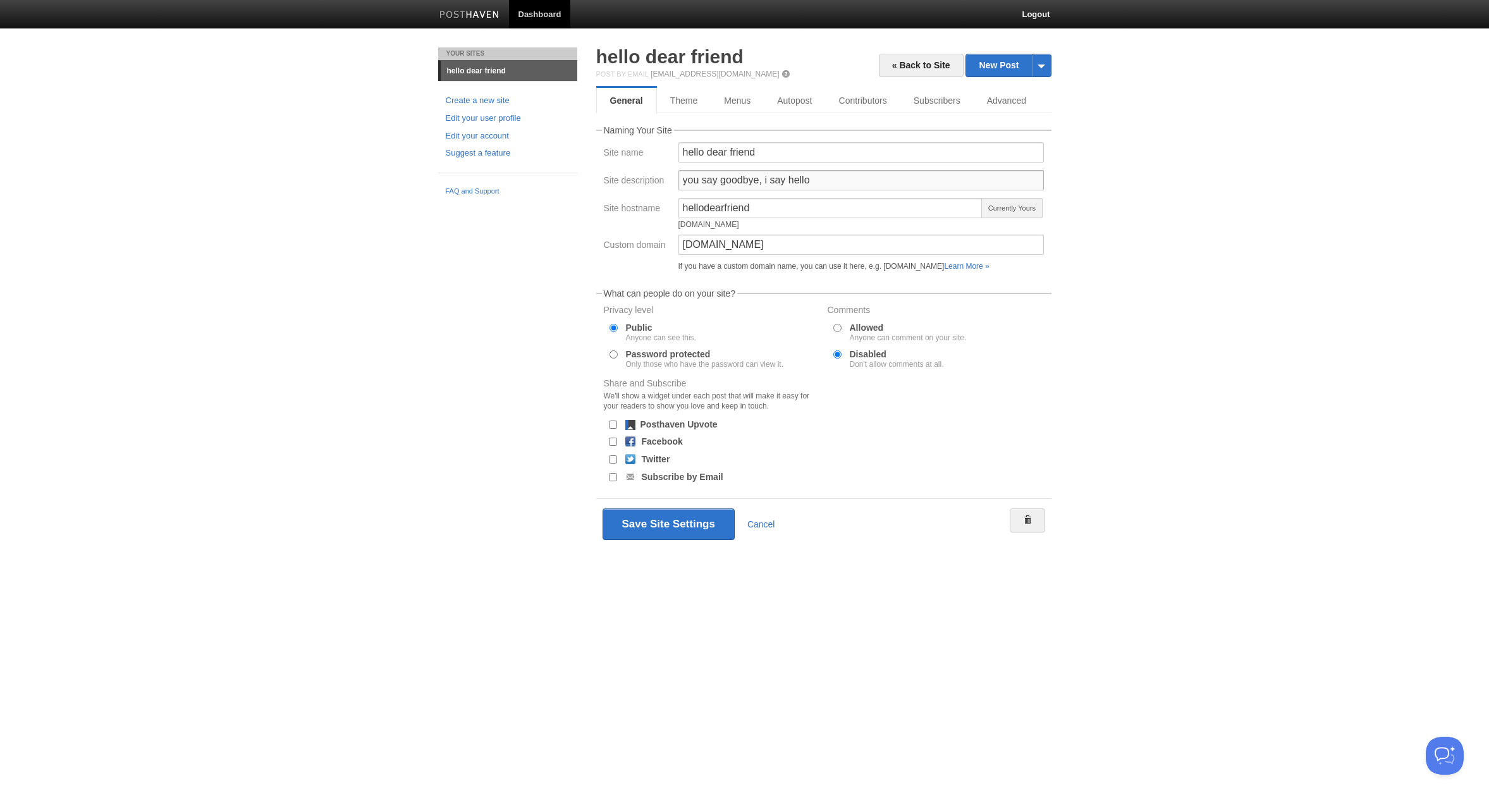
drag, startPoint x: 849, startPoint y: 180, endPoint x: 610, endPoint y: 185, distance: 239.8
click at [610, 185] on div "Site description you say goodbye, i say hello" at bounding box center [824, 184] width 448 height 28
click at [994, 92] on link "Advanced" at bounding box center [1008, 100] width 69 height 25
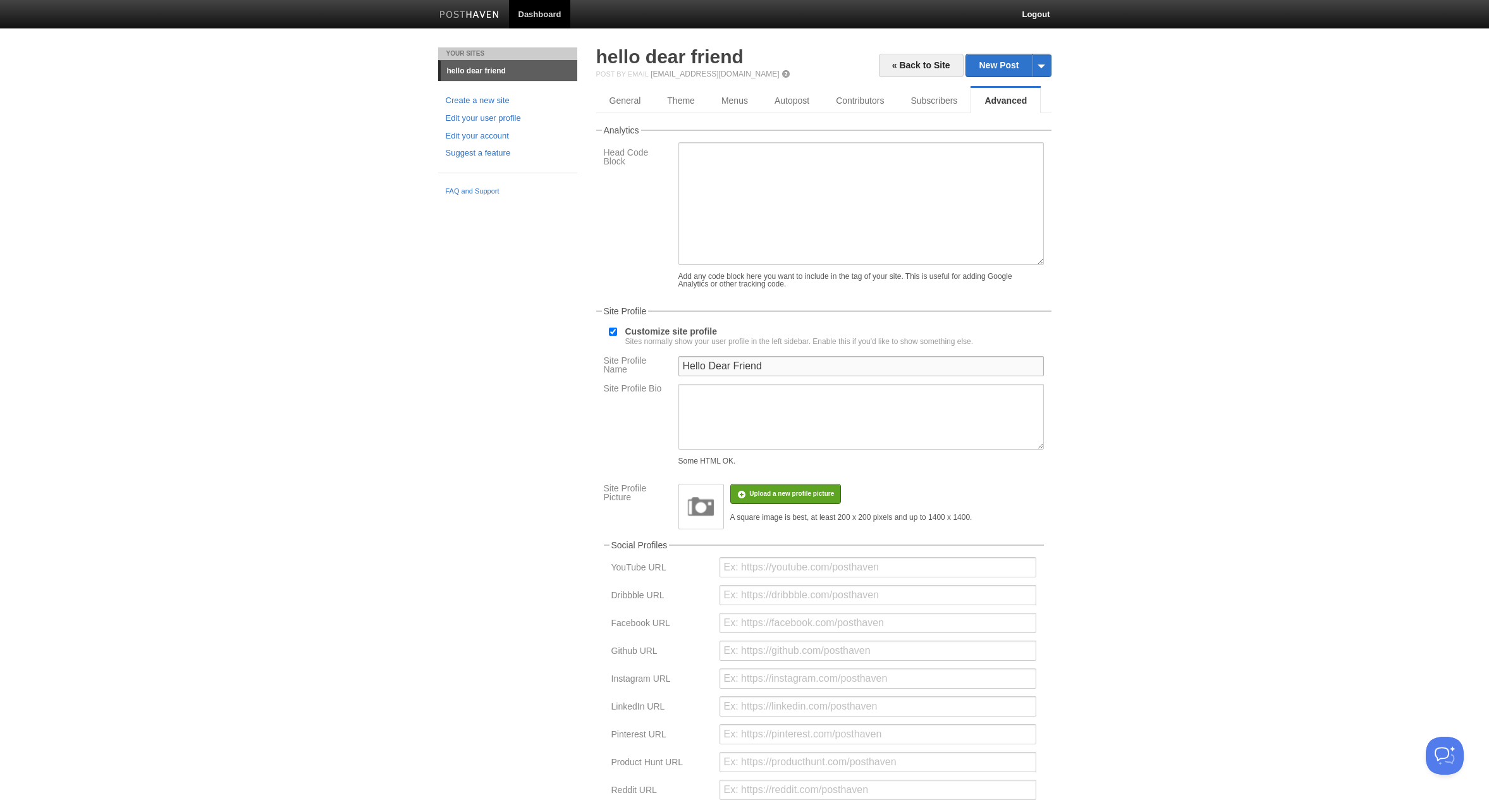
drag, startPoint x: 782, startPoint y: 376, endPoint x: 608, endPoint y: 385, distance: 174.8
click at [595, 379] on div "« Back to Site New Post by Web by Email hello dear friend Post by Email post@he…" at bounding box center [824, 551] width 474 height 1009
click at [795, 421] on textarea "Site Profile Bio" at bounding box center [862, 417] width 366 height 66
click at [582, 440] on div "Your Sites hello dear friend Create a new site Edit your user profile Edit your…" at bounding box center [745, 551] width 632 height 1009
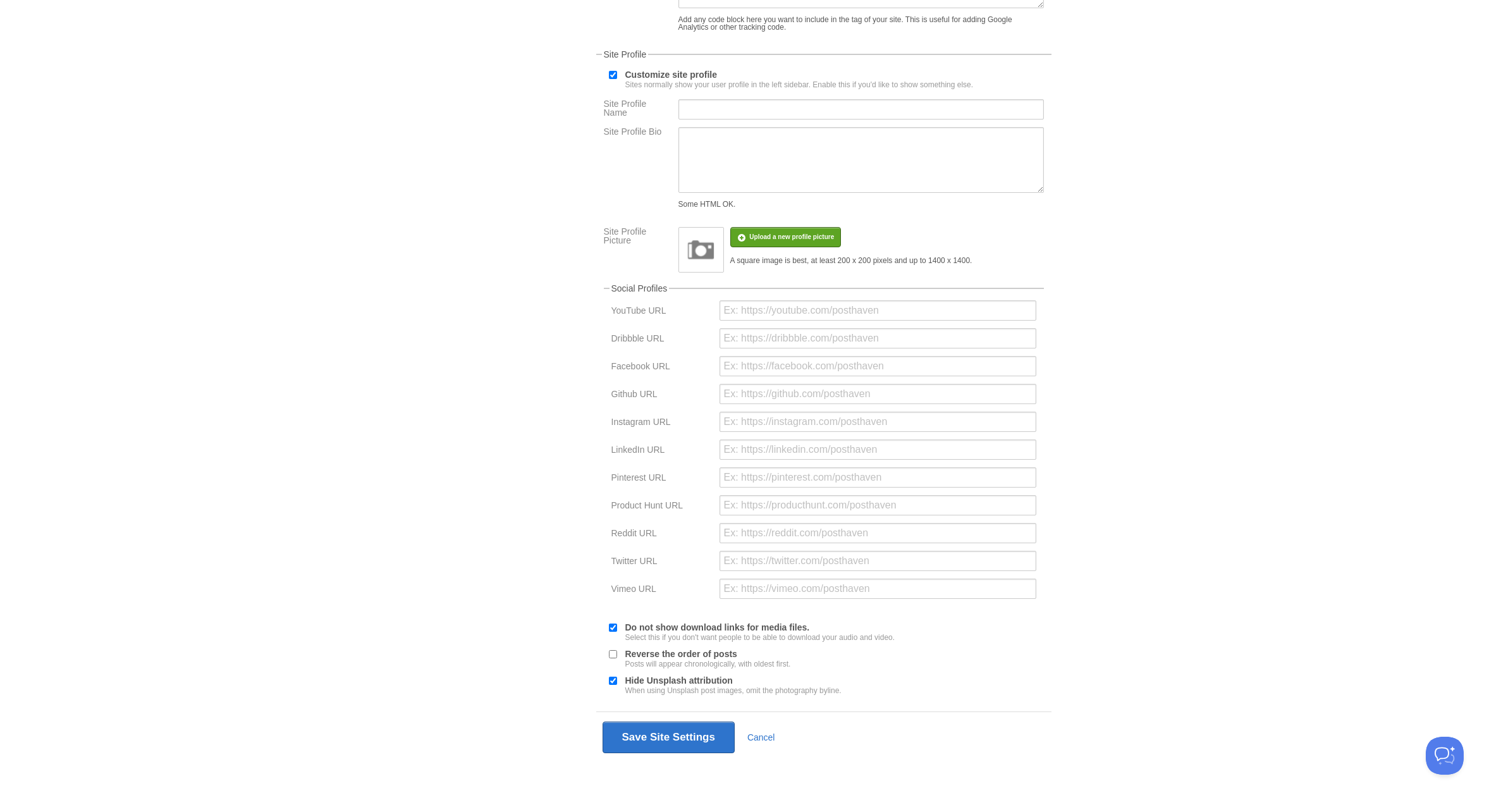
scroll to position [271, 0]
click at [686, 763] on div "« Back to Site New Post by Web by Email hello dear friend Post by Email post@he…" at bounding box center [824, 295] width 474 height 1009
click at [687, 737] on button "Save Site Settings" at bounding box center [669, 738] width 132 height 32
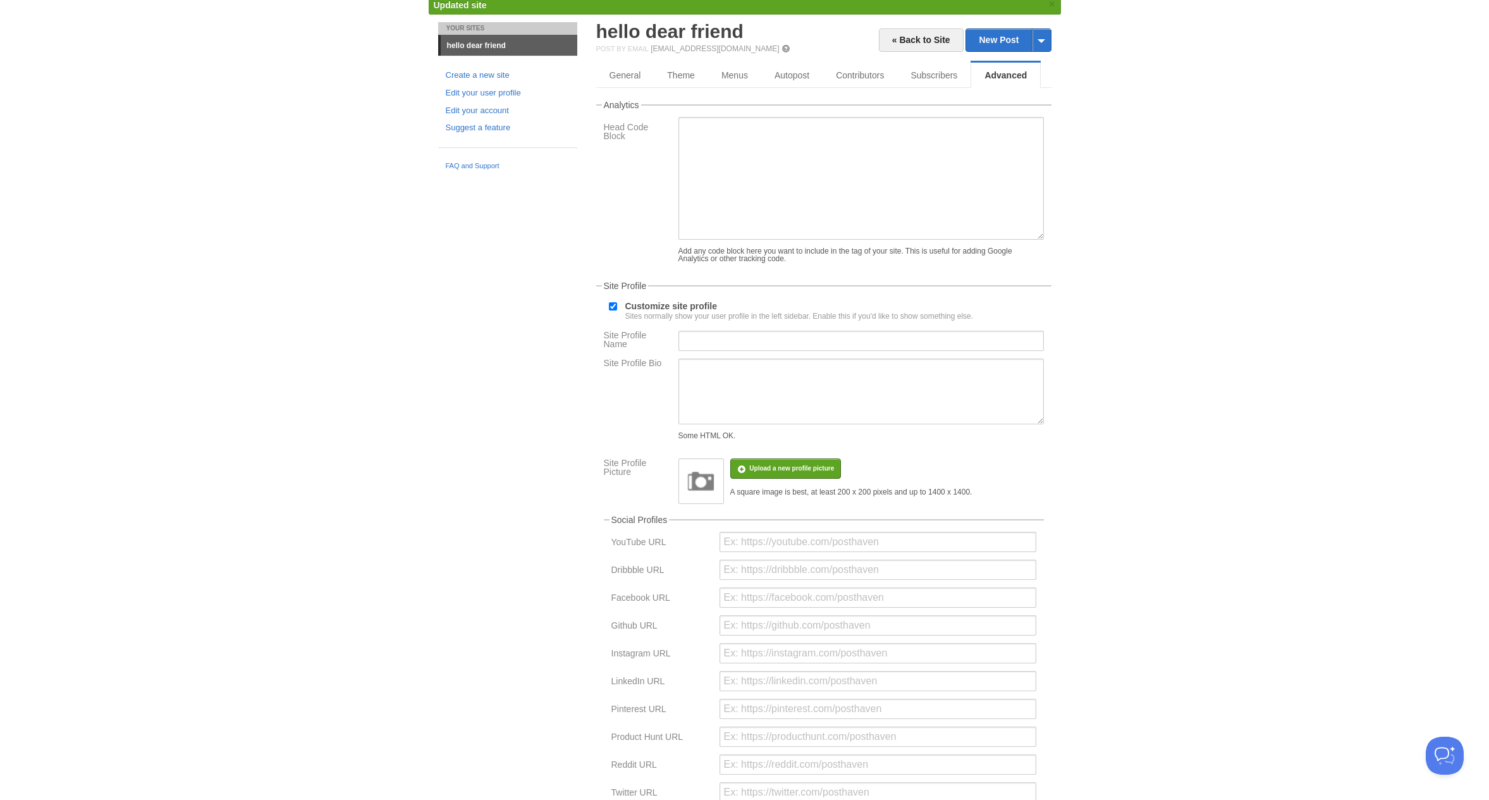
scroll to position [47, 0]
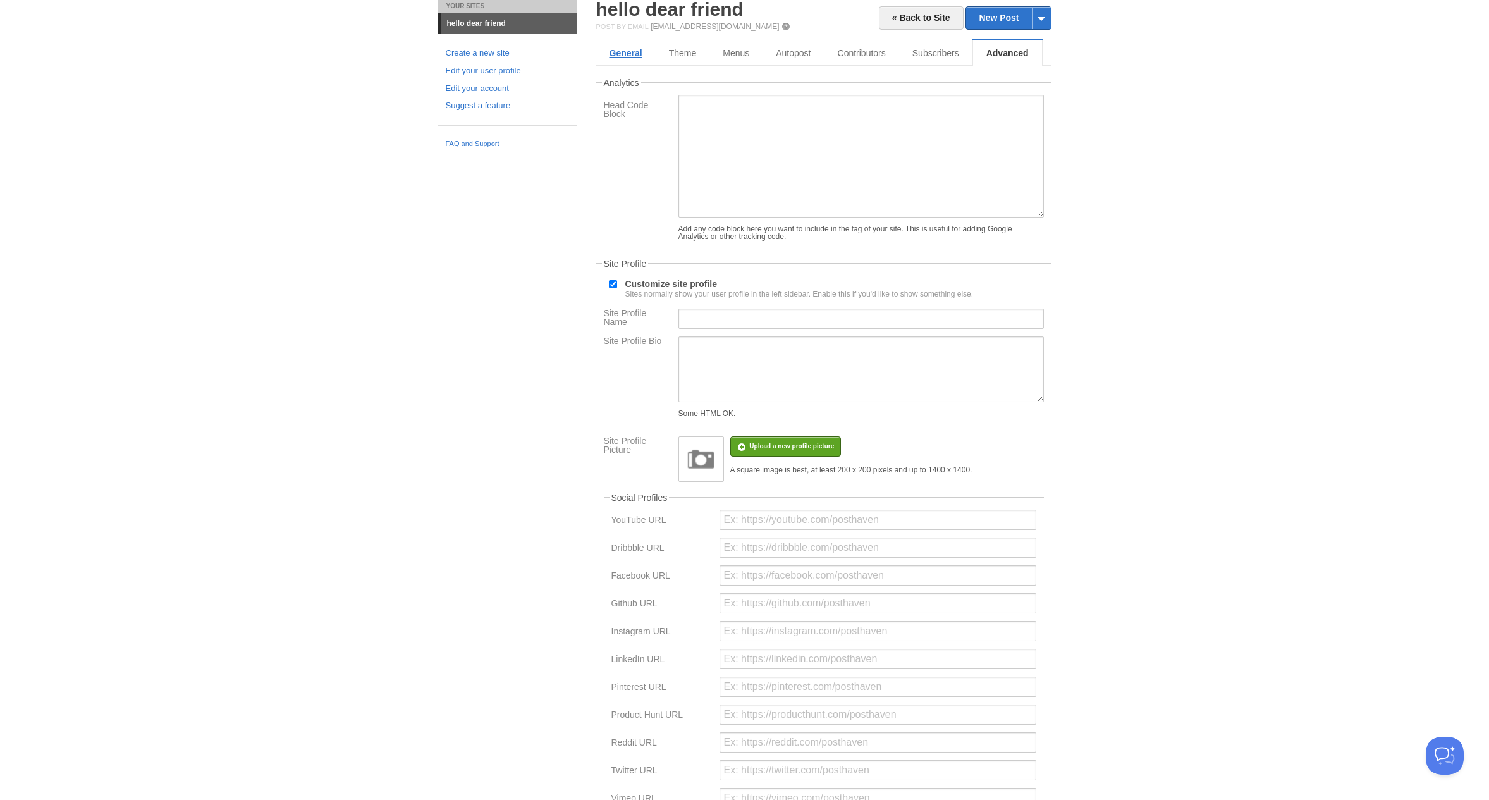
click at [624, 52] on link "General" at bounding box center [625, 52] width 59 height 25
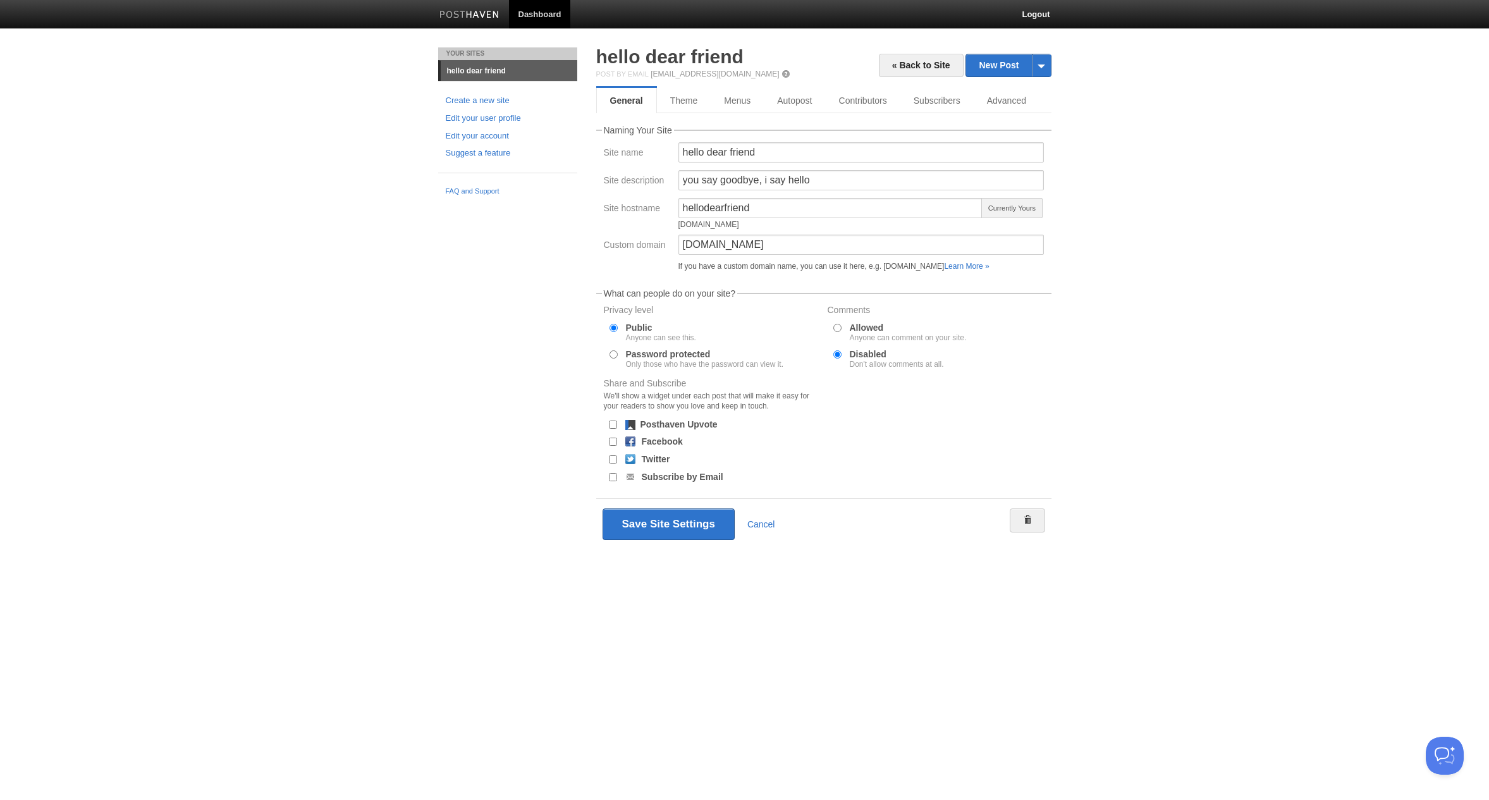
click at [495, 75] on link "hello dear friend" at bounding box center [509, 71] width 137 height 20
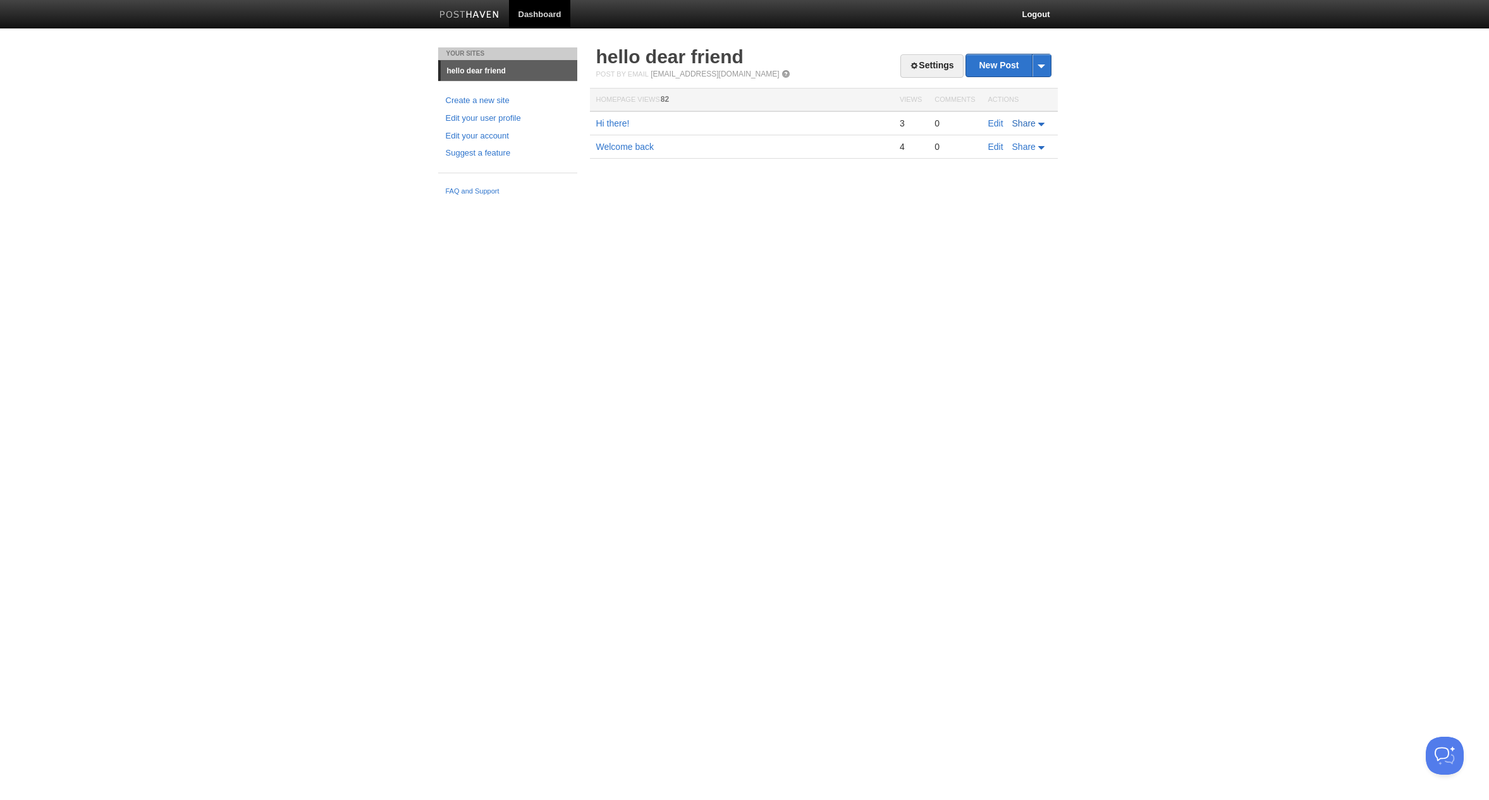
click at [1036, 124] on span "Share" at bounding box center [1024, 123] width 23 height 10
click at [1004, 123] on link "Edit" at bounding box center [996, 123] width 15 height 10
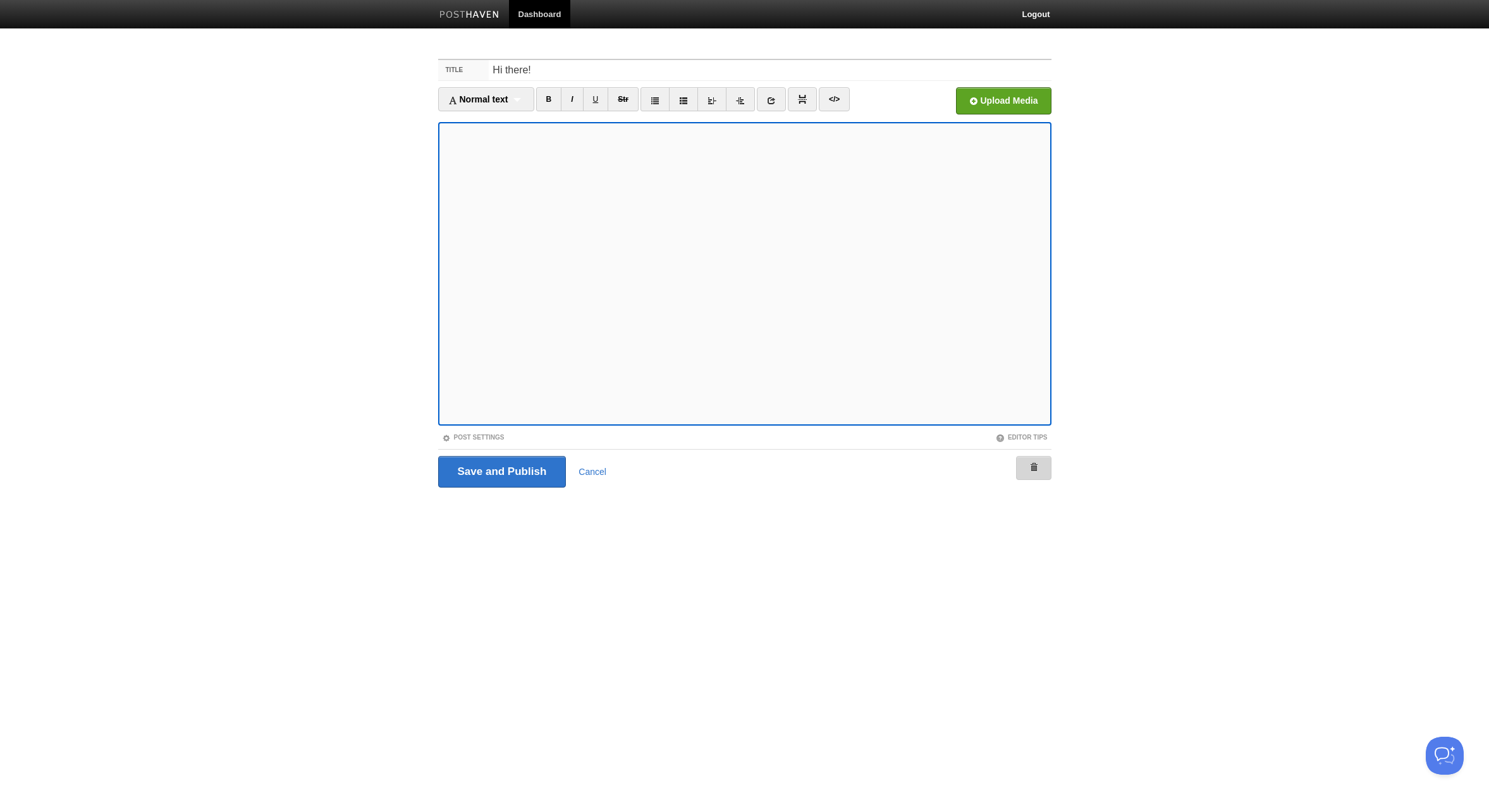
click at [1040, 469] on link at bounding box center [1033, 468] width 35 height 24
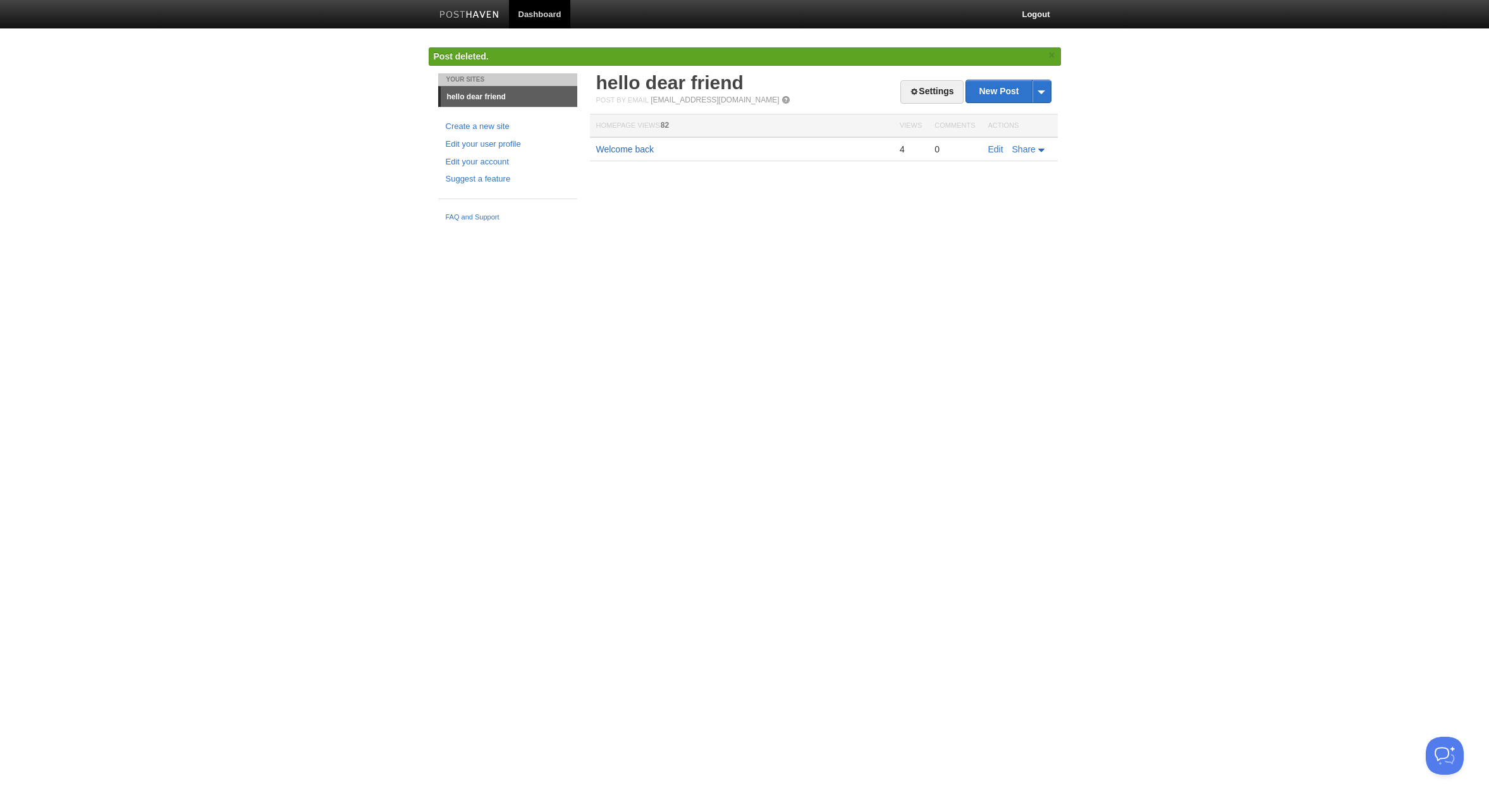
click at [646, 146] on link "Welcome back" at bounding box center [625, 149] width 58 height 10
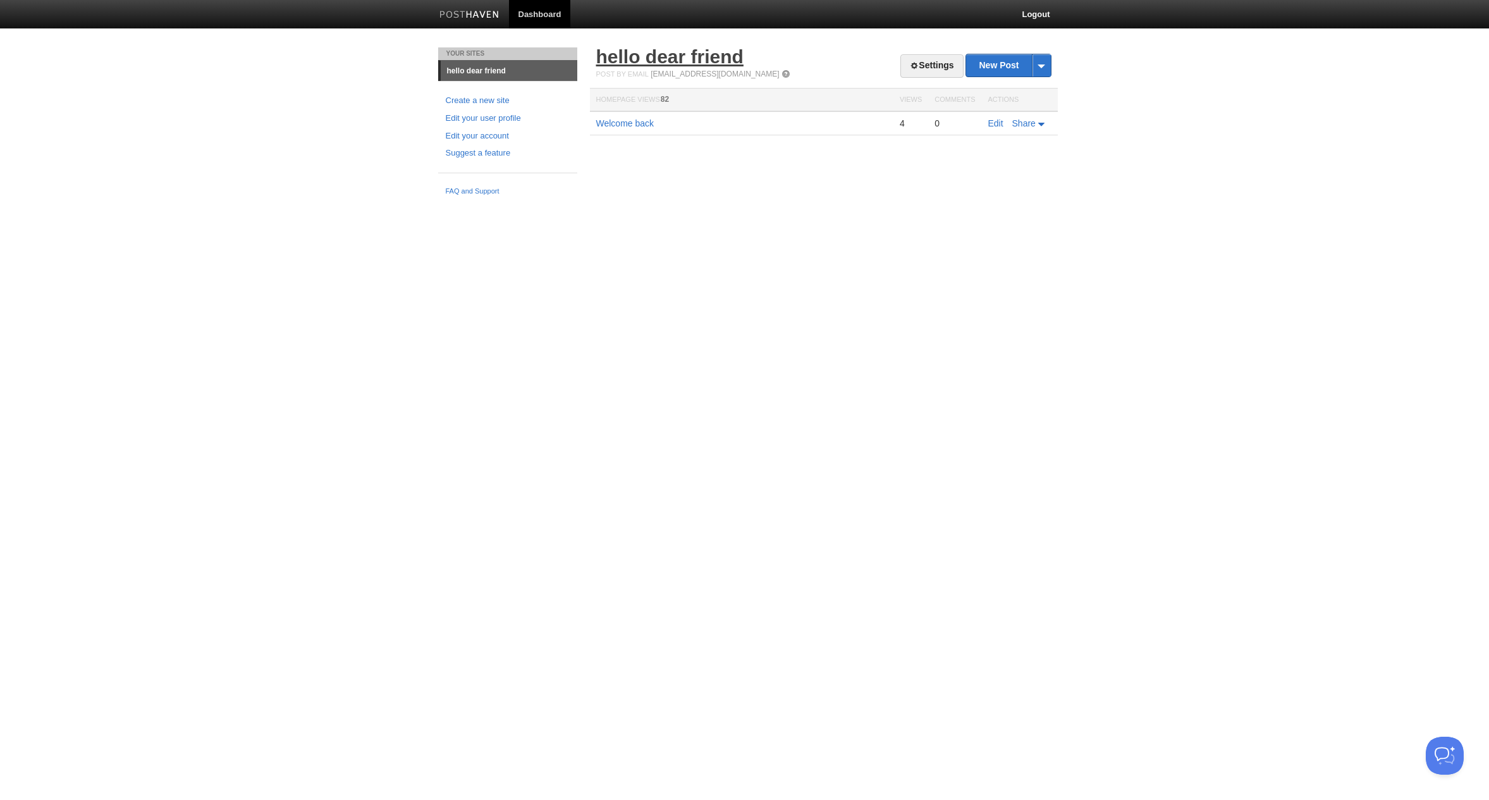
click at [709, 62] on link "hello dear friend" at bounding box center [669, 56] width 147 height 21
click at [931, 65] on link "Settings" at bounding box center [932, 65] width 63 height 23
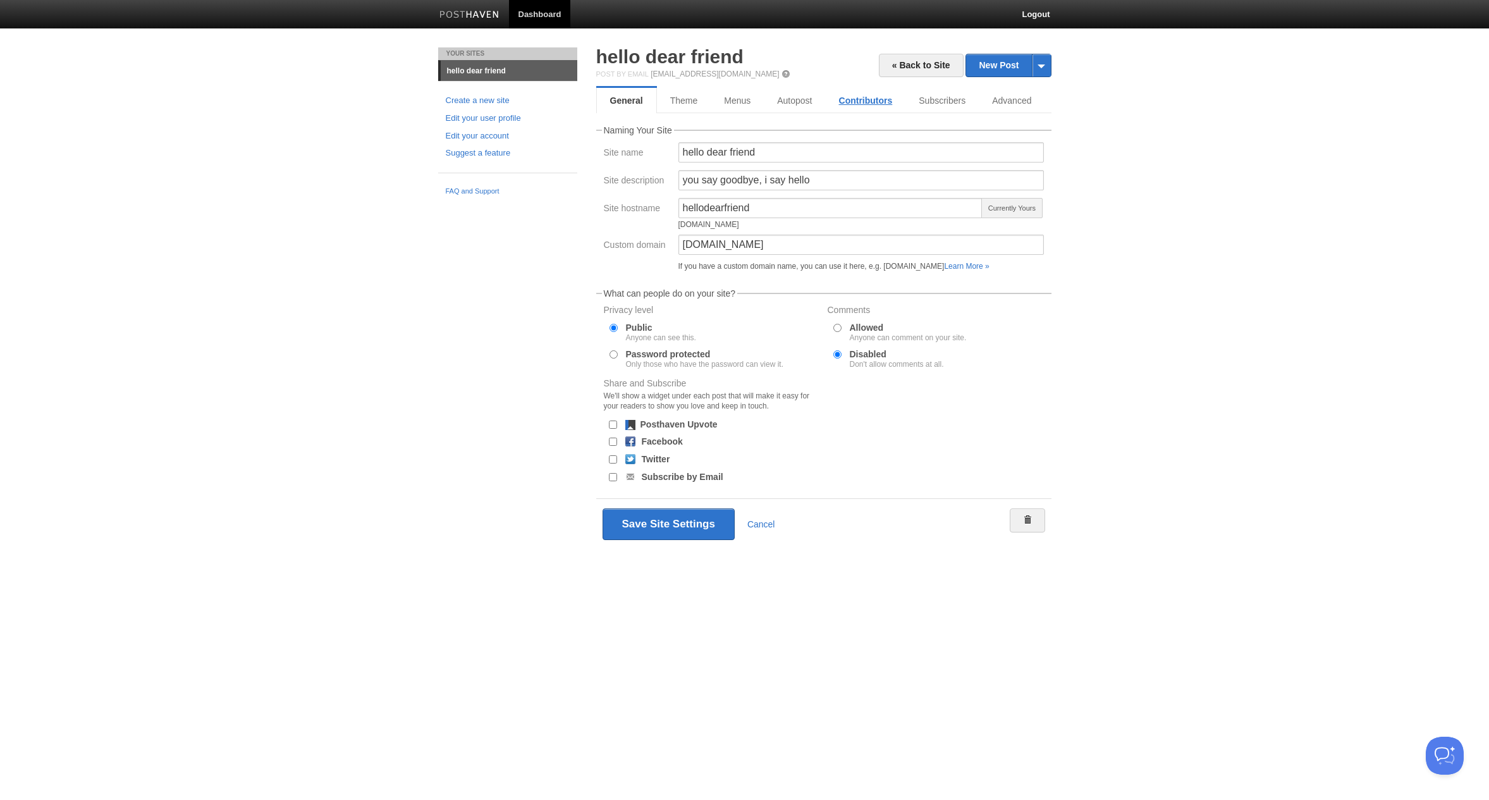
click at [880, 102] on link "Contributors" at bounding box center [866, 100] width 80 height 25
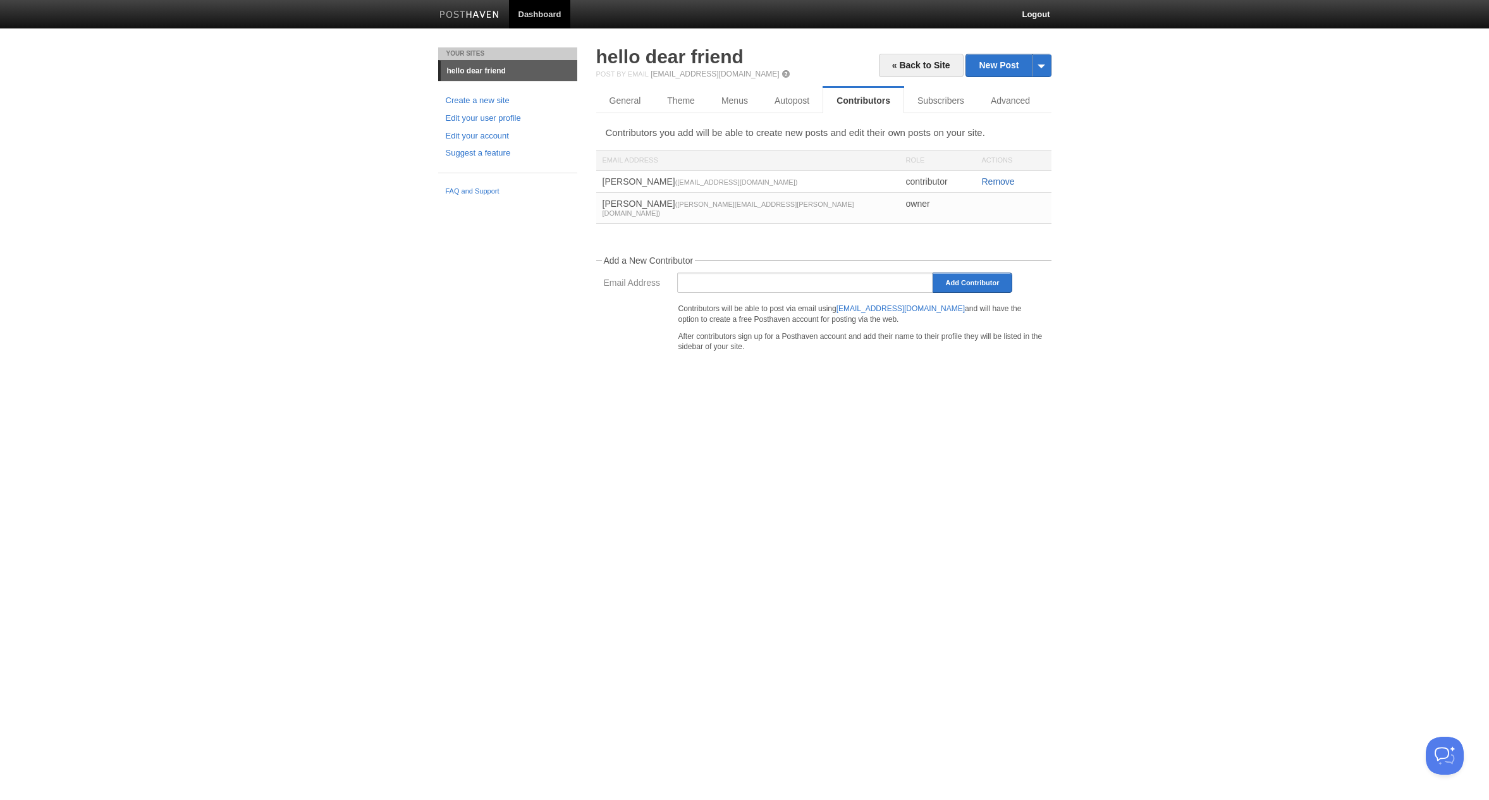
click at [1002, 180] on link "Remove" at bounding box center [998, 181] width 33 height 10
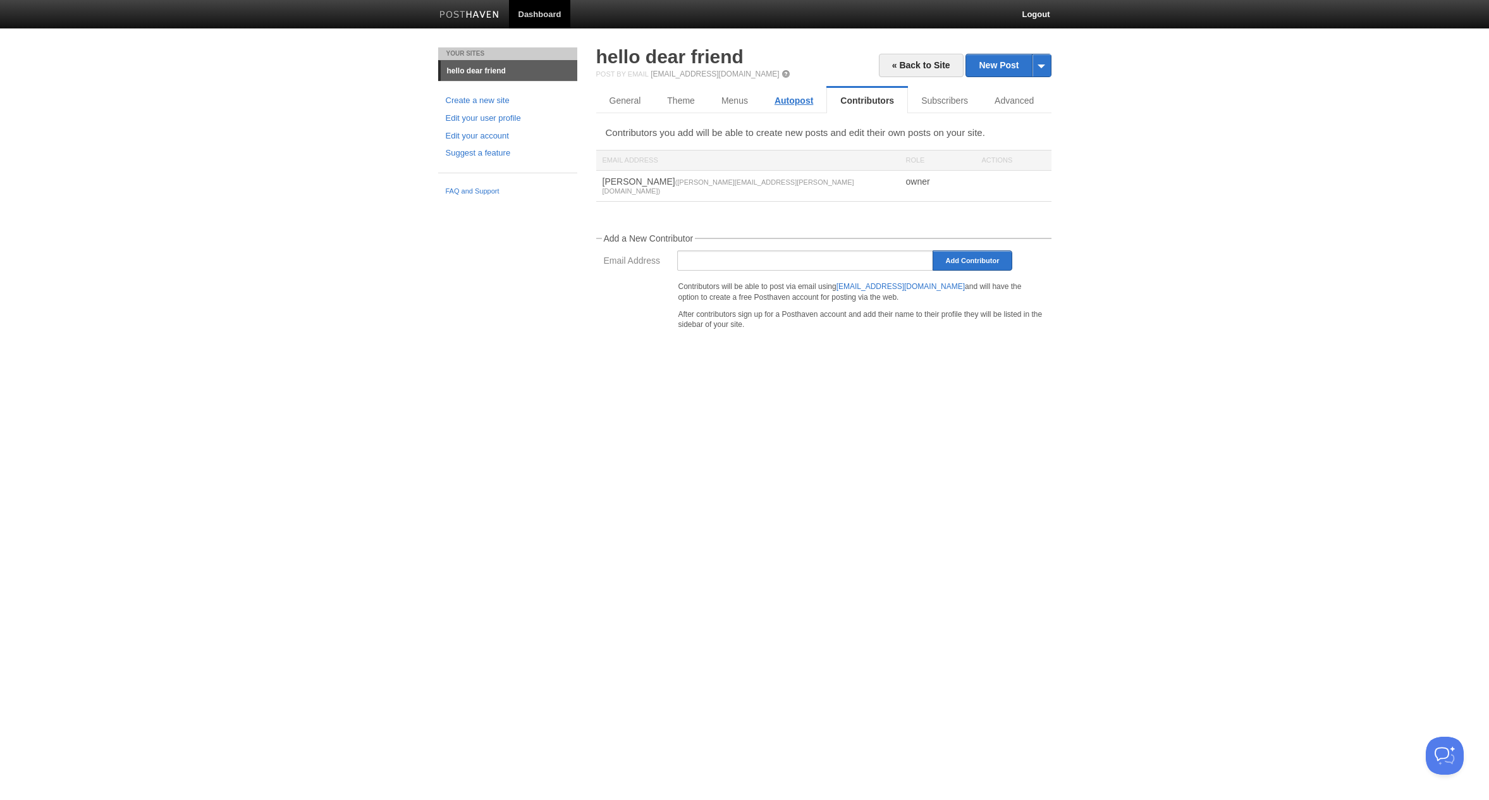
click at [806, 98] on link "Autopost" at bounding box center [793, 100] width 65 height 25
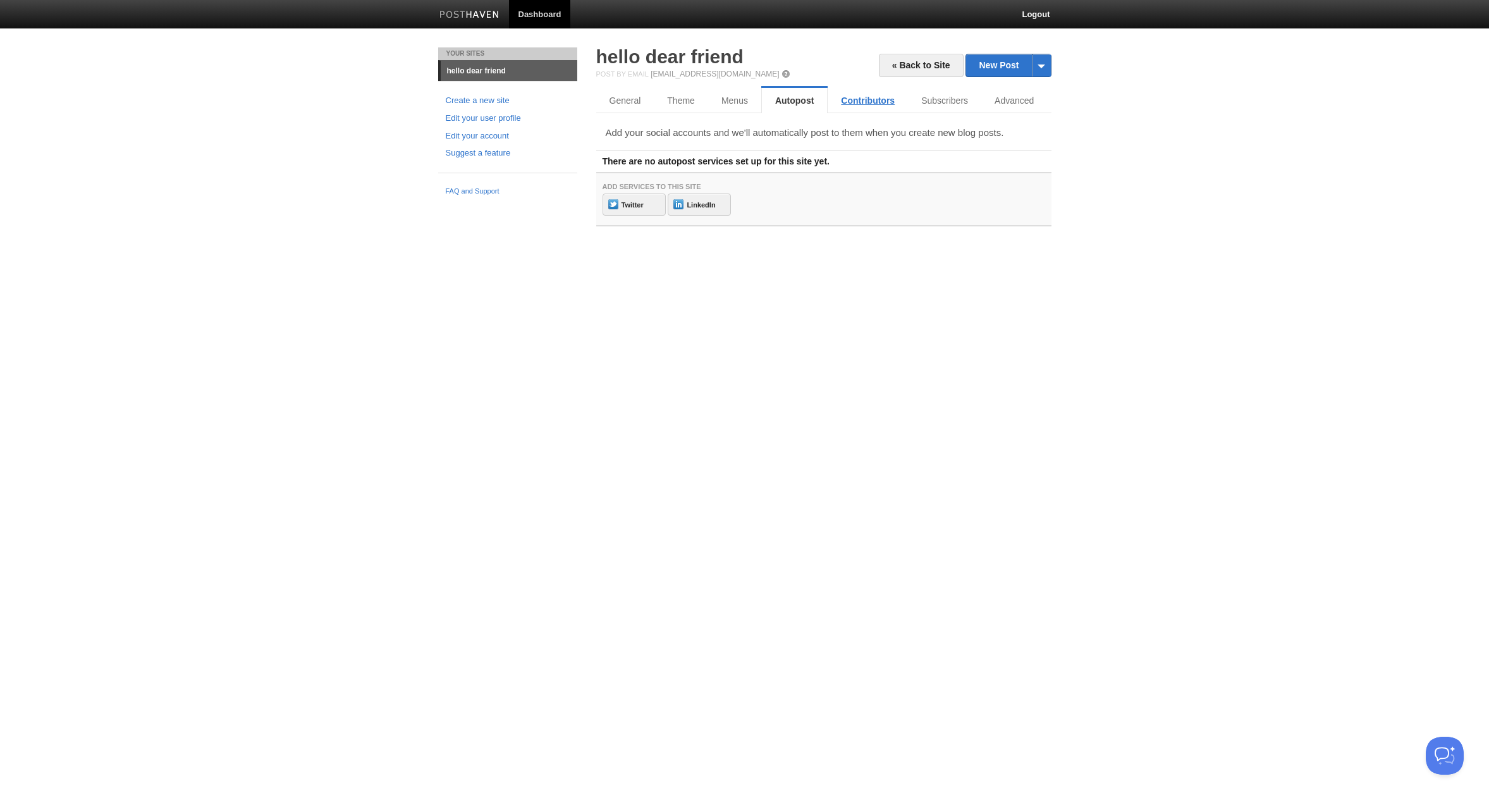
click at [849, 95] on link "Contributors" at bounding box center [868, 100] width 80 height 25
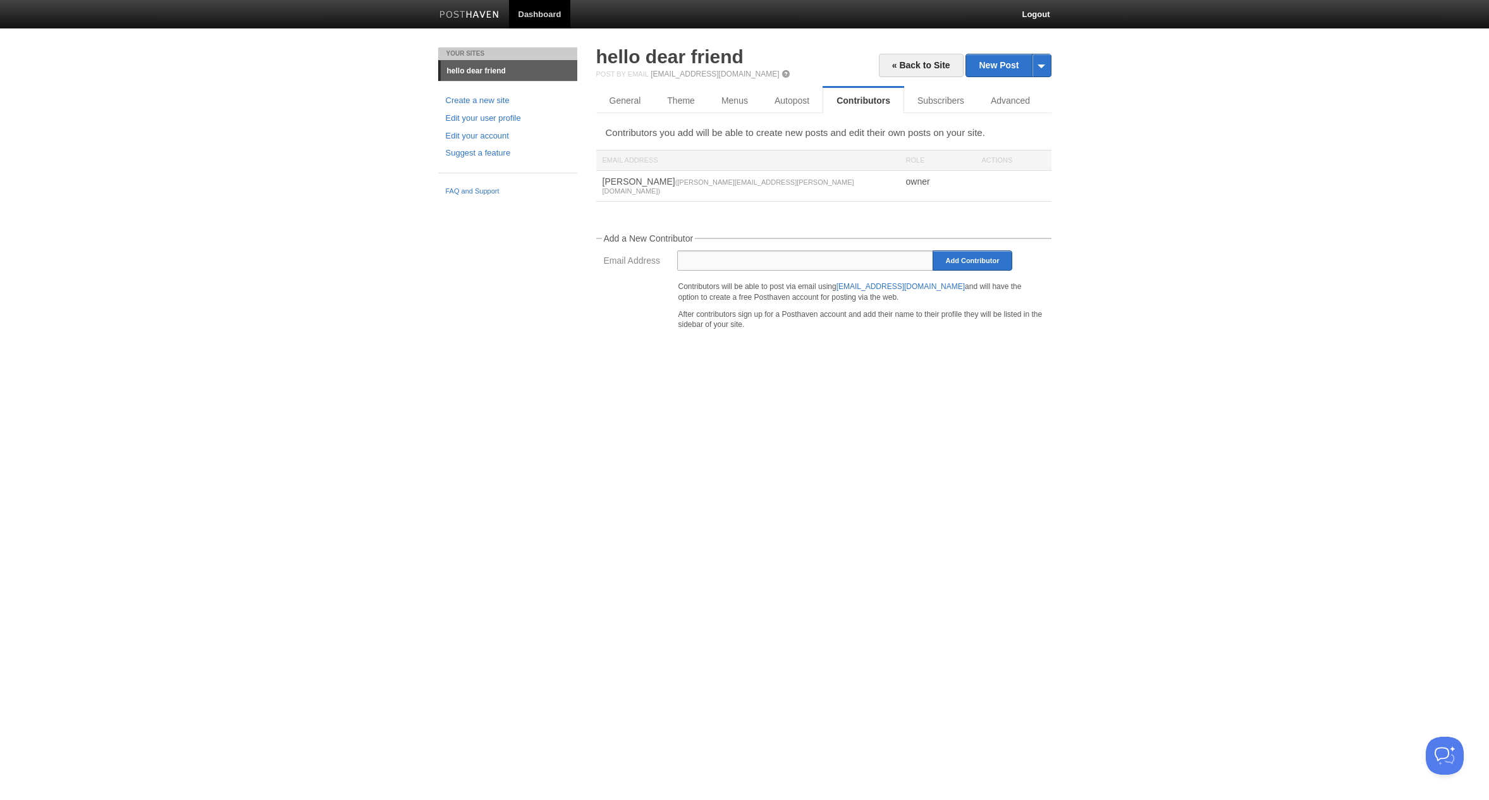
click at [851, 250] on input "Email Address" at bounding box center [805, 260] width 257 height 20
type input "meganmeah@gmail.com"
click at [617, 321] on div "Contributors will be able to post via email using post@hellodearfriend.posthave…" at bounding box center [824, 307] width 448 height 58
click at [967, 250] on input "Add Contributor" at bounding box center [973, 260] width 80 height 20
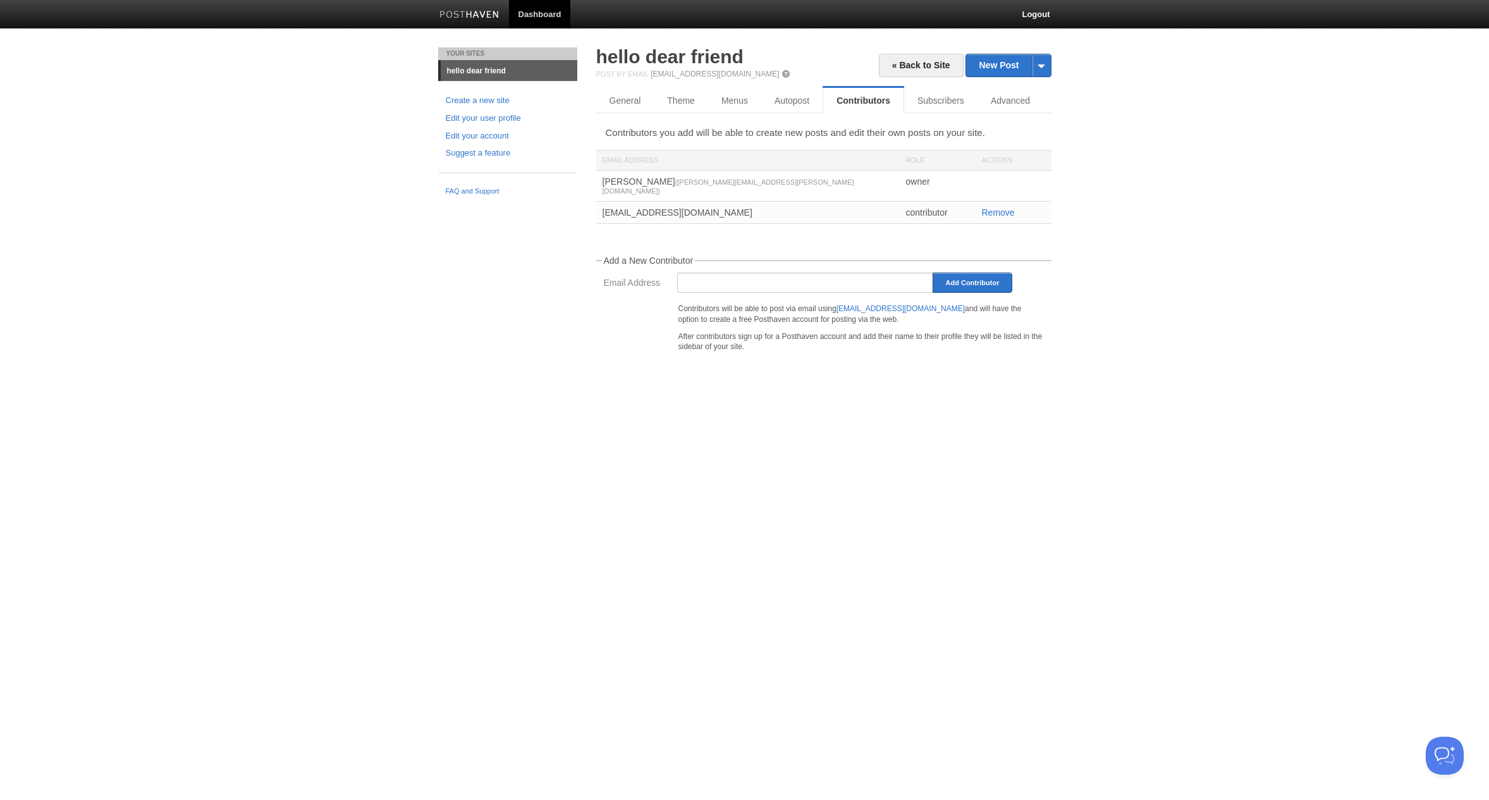
drag, startPoint x: 841, startPoint y: 300, endPoint x: 968, endPoint y: 297, distance: 127.2
click at [968, 304] on p "Contributors will be able to post via email using post@hellodearfriend.posthave…" at bounding box center [862, 315] width 366 height 22
copy link "[EMAIL_ADDRESS][DOMAIN_NAME]"
click at [1069, 340] on body "Dashboard Logout Updated your user profile × Updated site × Updated site × Upda…" at bounding box center [744, 198] width 1489 height 397
click at [751, 311] on p "Contributors will be able to post via email using post@hellodearfriend.posthave…" at bounding box center [862, 315] width 366 height 22
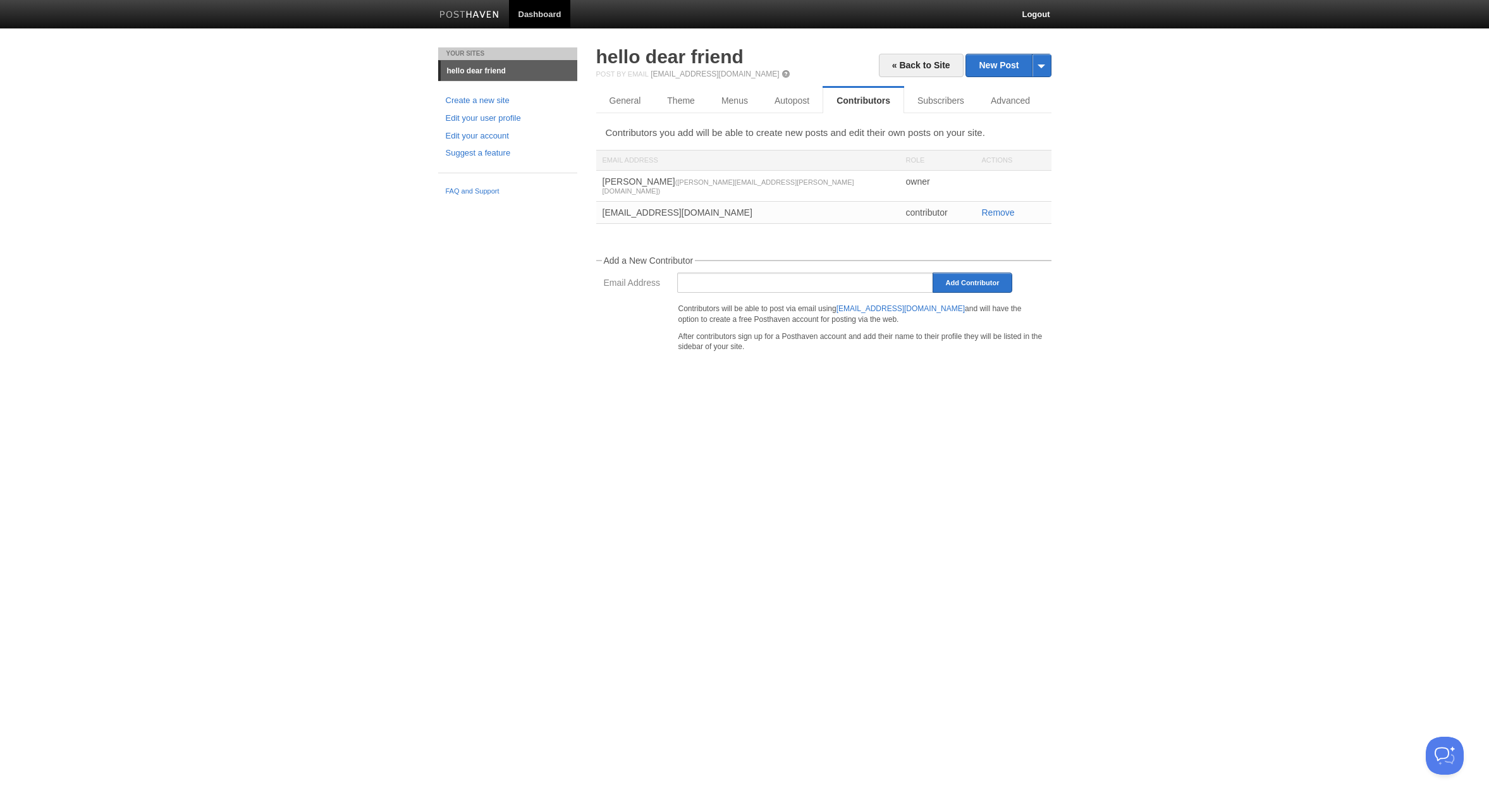
drag, startPoint x: 710, startPoint y: 327, endPoint x: 894, endPoint y: 347, distance: 185.2
click at [894, 347] on div "Contributors will be able to post via email using post@hellodearfriend.posthave…" at bounding box center [824, 329] width 448 height 58
click at [894, 347] on div "Contributors will be able to post via email using post@hellodearfriend.posthave…" at bounding box center [861, 329] width 373 height 58
click at [885, 273] on input "Email Address" at bounding box center [805, 283] width 257 height 20
paste input "[EMAIL_ADDRESS][DOMAIN_NAME]"
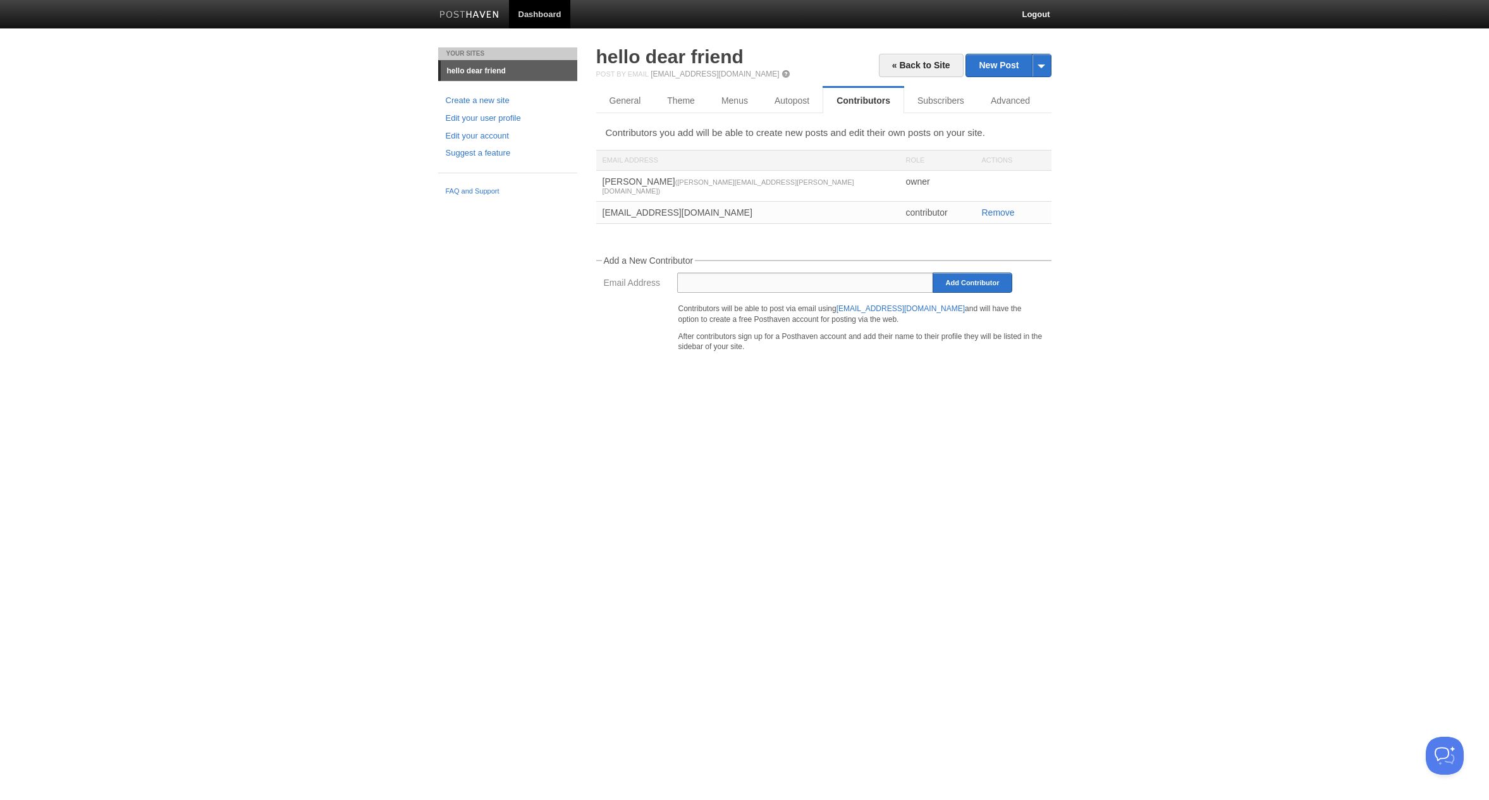
type input "[EMAIL_ADDRESS][DOMAIN_NAME]"
